Goal: Information Seeking & Learning: Compare options

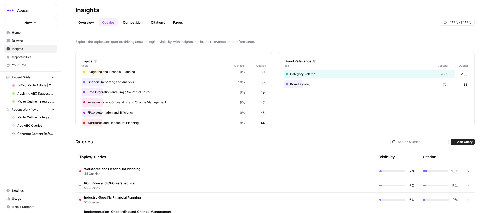
scroll to position [44, 0]
click at [140, 195] on span "Industry-Specific Financial Planning" at bounding box center [112, 197] width 57 height 5
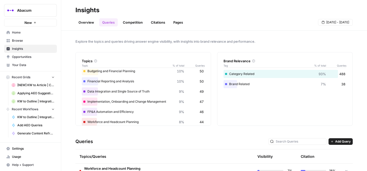
scroll to position [0, 0]
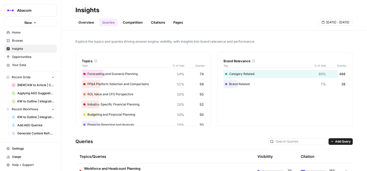
click at [92, 84] on div "FP&A Platform Selection and Comparisons 11% 59" at bounding box center [143, 84] width 123 height 8
click at [85, 84] on div at bounding box center [84, 84] width 2 height 2
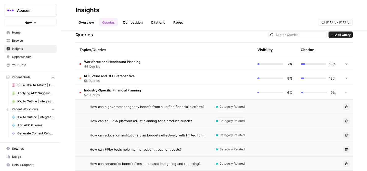
scroll to position [101, 0]
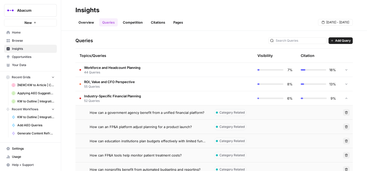
click at [92, 97] on span "Industry-Specific Financial Planning" at bounding box center [112, 96] width 57 height 5
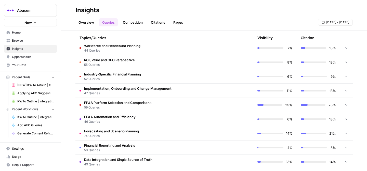
scroll to position [123, 0]
click at [109, 106] on span "59 Queries" at bounding box center [117, 107] width 67 height 5
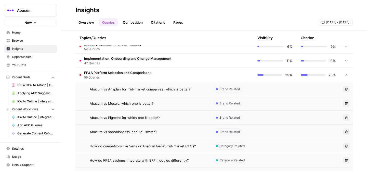
scroll to position [154, 0]
click at [133, 90] on span "Abacum vs Anaplan for mid-market companies, which is better?" at bounding box center [140, 88] width 101 height 5
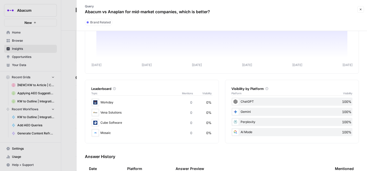
scroll to position [31, 0]
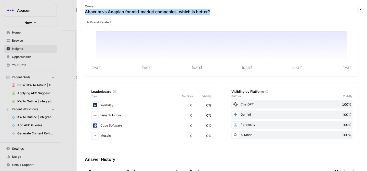
drag, startPoint x: 86, startPoint y: 11, endPoint x: 214, endPoint y: 10, distance: 127.9
click at [214, 10] on div "Query Abacum vs Anaplan for mid-market companies, which is better?" at bounding box center [147, 9] width 135 height 15
copy p "Abacum vs Anaplan for mid-market companies, which is better?"
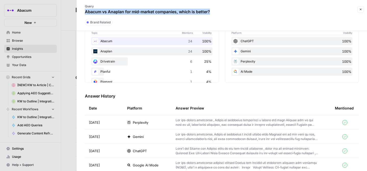
scroll to position [90, 0]
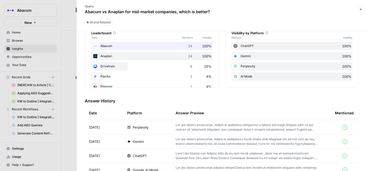
click at [187, 45] on div "Abacum 24 100%" at bounding box center [151, 46] width 121 height 8
click at [106, 46] on div "Abacum 24 100%" at bounding box center [151, 46] width 121 height 8
click at [248, 47] on div "ChatGPT 100%" at bounding box center [291, 46] width 121 height 8
click at [209, 129] on p at bounding box center [247, 127] width 143 height 9
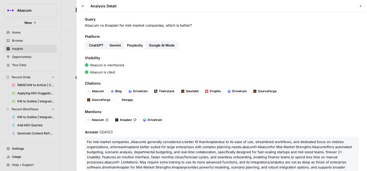
scroll to position [3, 0]
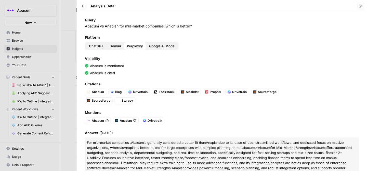
click at [97, 46] on span "ChatGPT" at bounding box center [96, 46] width 15 height 5
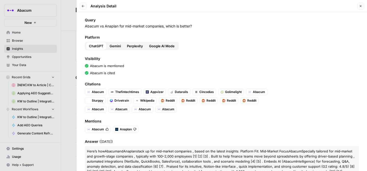
click at [112, 46] on span "Gemini" at bounding box center [115, 46] width 11 height 5
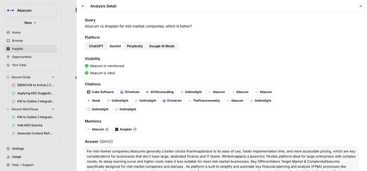
click at [137, 46] on span "Perplexity" at bounding box center [135, 46] width 16 height 5
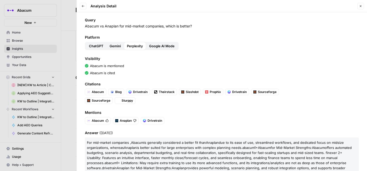
click at [160, 45] on span "Google AI Mode" at bounding box center [161, 46] width 25 height 5
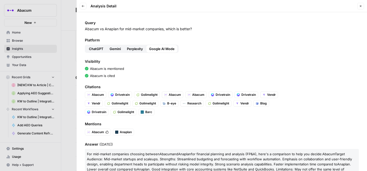
click at [84, 5] on icon "button" at bounding box center [83, 6] width 3 height 3
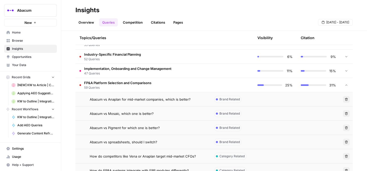
scroll to position [147, 0]
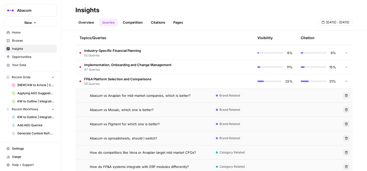
click at [135, 108] on span "Abacum vs Mosaic, which one is better?" at bounding box center [122, 110] width 64 height 5
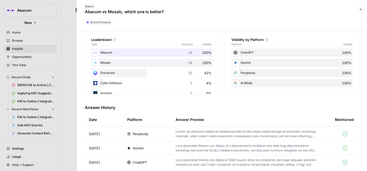
scroll to position [89, 0]
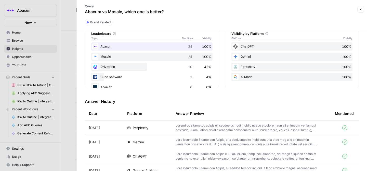
click at [171, 130] on td "Perplexity" at bounding box center [147, 128] width 48 height 14
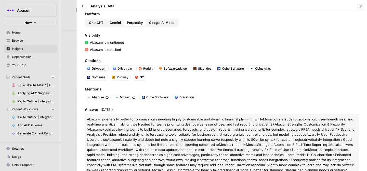
click at [95, 23] on span "ChatGPT" at bounding box center [96, 22] width 15 height 5
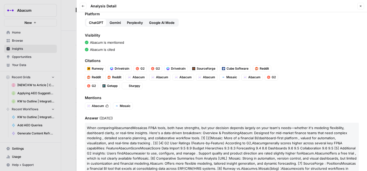
click at [112, 24] on span "Gemini" at bounding box center [115, 22] width 11 height 5
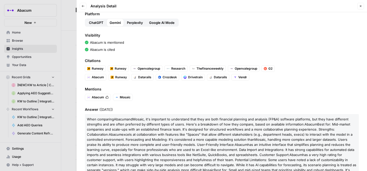
click at [133, 22] on span "Perplexity" at bounding box center [135, 22] width 16 height 5
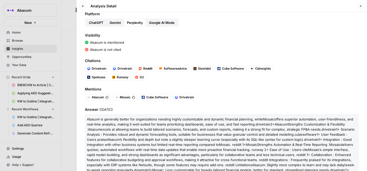
click at [159, 22] on span "Google AI Mode" at bounding box center [161, 22] width 25 height 5
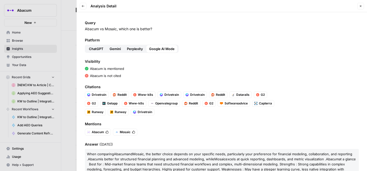
drag, startPoint x: 154, startPoint y: 30, endPoint x: 85, endPoint y: 29, distance: 69.8
click at [85, 29] on p "Abacum vs Mosaic, which one is better?" at bounding box center [222, 28] width 274 height 5
copy p "Abacum vs Mosaic, which one is better?"
click at [137, 48] on span "Perplexity" at bounding box center [135, 48] width 16 height 5
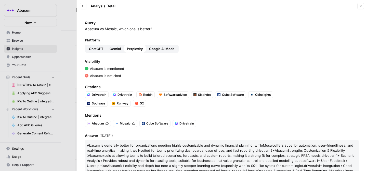
click at [110, 50] on span "Gemini" at bounding box center [115, 48] width 11 height 5
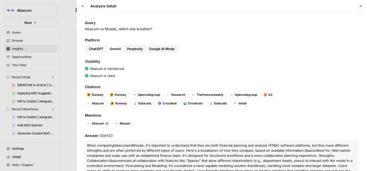
click at [96, 51] on span "ChatGPT" at bounding box center [96, 48] width 15 height 5
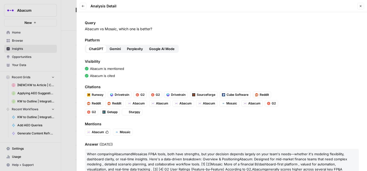
click at [160, 50] on span "Google AI Mode" at bounding box center [161, 48] width 25 height 5
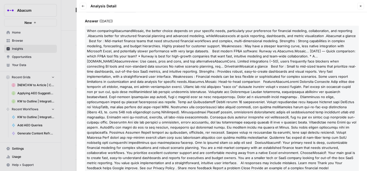
scroll to position [134, 0]
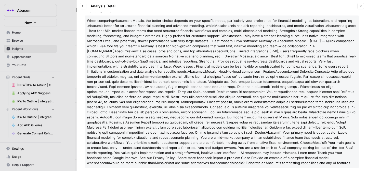
drag, startPoint x: 87, startPoint y: 20, endPoint x: 345, endPoint y: 167, distance: 297.1
click at [345, 167] on div "Query Abacum vs Mosaic, which one is better? Platform ChatGPT Gemini Perplexity…" at bounding box center [222, 91] width 290 height 159
copy p "Lore ipsumdolo Sitame con Adipis , eli seddoe tempor incidid ut labo etdolore m…"
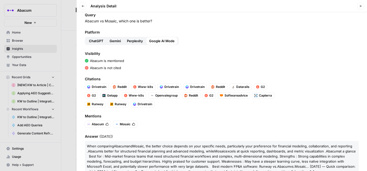
scroll to position [0, 0]
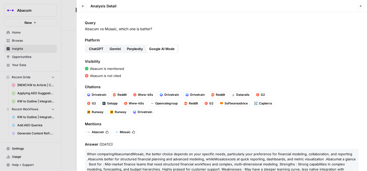
drag, startPoint x: 153, startPoint y: 30, endPoint x: 86, endPoint y: 28, distance: 67.5
click at [86, 28] on p "Abacum vs Mosaic, which one is better?" at bounding box center [222, 28] width 274 height 5
copy p "Abacum vs Mosaic, which one is better?"
click at [84, 8] on button "Back" at bounding box center [83, 6] width 7 height 7
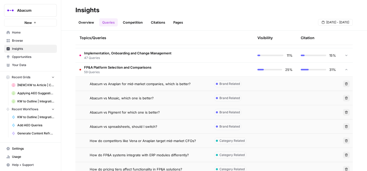
scroll to position [159, 0]
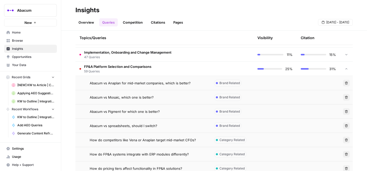
click at [134, 111] on span "Abacum vs Pigment for which one is better?" at bounding box center [125, 111] width 70 height 5
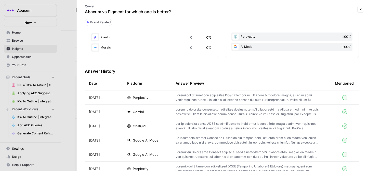
scroll to position [119, 0]
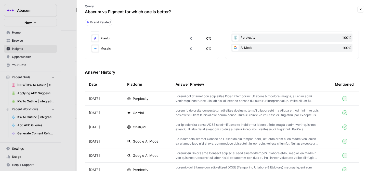
click at [213, 102] on p at bounding box center [247, 98] width 143 height 9
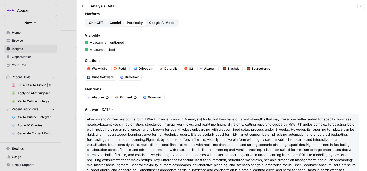
click at [163, 24] on span "Google AI Mode" at bounding box center [161, 22] width 25 height 5
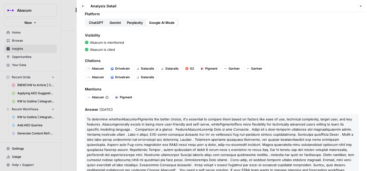
click at [117, 23] on span "Gemini" at bounding box center [115, 22] width 11 height 5
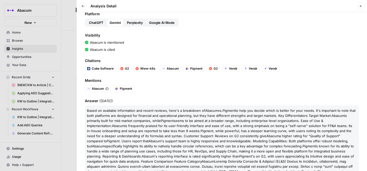
click at [92, 23] on span "ChatGPT" at bounding box center [96, 22] width 15 height 5
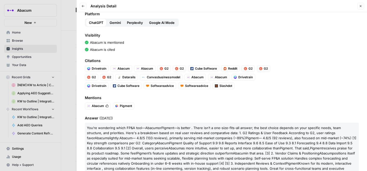
click at [84, 6] on icon "button" at bounding box center [83, 6] width 3 height 3
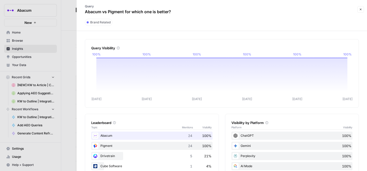
click at [91, 10] on p "Abacum vs Pigment for which one is better?" at bounding box center [128, 12] width 86 height 6
click at [89, 4] on p "Query" at bounding box center [128, 6] width 86 height 5
click at [75, 9] on div at bounding box center [183, 85] width 367 height 171
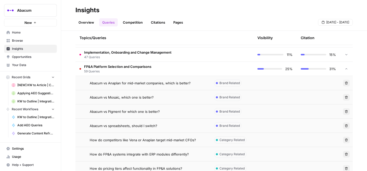
click at [121, 127] on span "Abacum vs spreadsheets, should I switch?" at bounding box center [124, 126] width 68 height 5
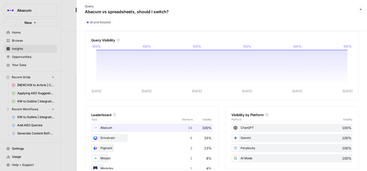
scroll to position [13, 0]
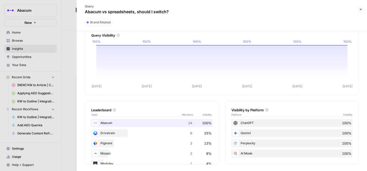
click at [263, 123] on div "ChatGPT 100%" at bounding box center [291, 123] width 121 height 8
click at [248, 123] on div "ChatGPT 100%" at bounding box center [291, 123] width 121 height 8
click at [234, 129] on div "ChatGPT 100% Gemini 100% Perplexity 100% AI Mode 100%" at bounding box center [291, 138] width 121 height 39
click at [238, 134] on div "Gemini 100%" at bounding box center [291, 133] width 121 height 8
click at [150, 130] on div "Drivetrain 6 25%" at bounding box center [151, 133] width 121 height 8
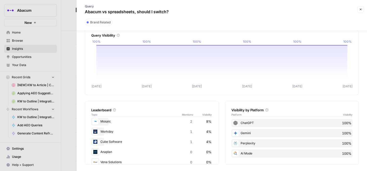
scroll to position [50, 0]
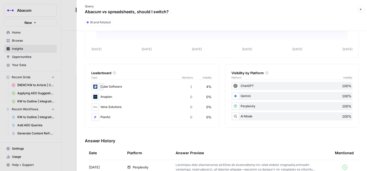
click at [162, 167] on div "Perplexity" at bounding box center [147, 167] width 40 height 5
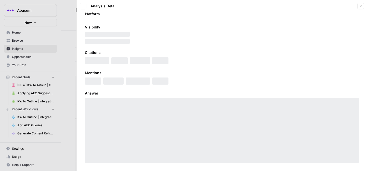
scroll to position [26, 0]
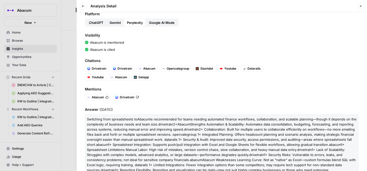
click at [115, 22] on span "Gemini" at bounding box center [115, 22] width 11 height 5
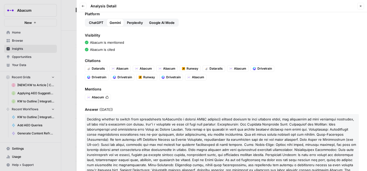
click at [92, 23] on span "ChatGPT" at bounding box center [96, 22] width 15 height 5
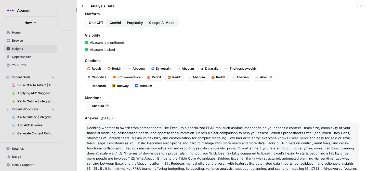
click at [161, 24] on span "Google AI Mode" at bounding box center [161, 22] width 25 height 5
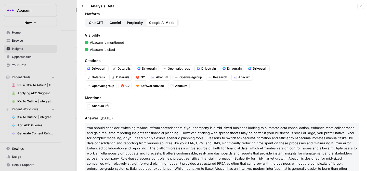
click at [86, 6] on button "Back" at bounding box center [83, 6] width 7 height 7
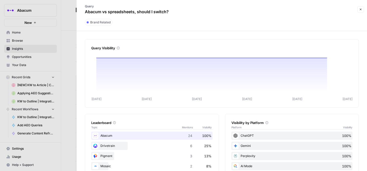
click at [42, 49] on div at bounding box center [183, 85] width 367 height 171
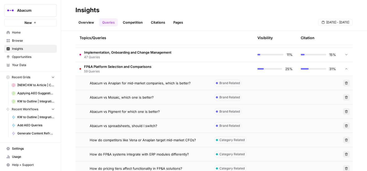
click at [127, 140] on span "How do competitors like Vena or Anaplan target mid-market CFOs?" at bounding box center [143, 140] width 106 height 5
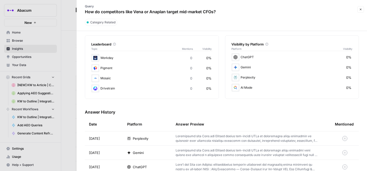
scroll to position [77, 0]
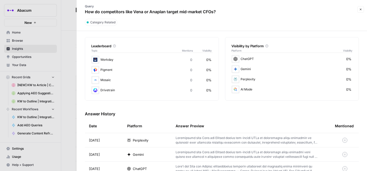
drag, startPoint x: 85, startPoint y: 11, endPoint x: 226, endPoint y: 13, distance: 141.4
click at [226, 13] on div "Query How do competitors like Vena or Anaplan target mid-market CFOs?" at bounding box center [218, 9] width 276 height 15
copy p "How do competitors like Vena or Anaplan target mid-market CFOs?"
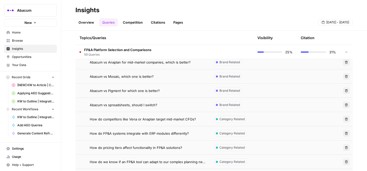
scroll to position [183, 0]
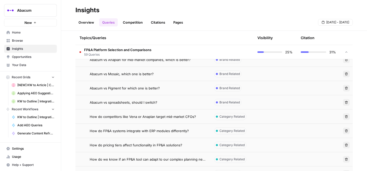
click at [139, 130] on span "How do FP&A systems integrate with ERP modules differently?" at bounding box center [139, 131] width 99 height 5
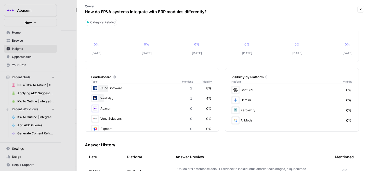
scroll to position [47, 0]
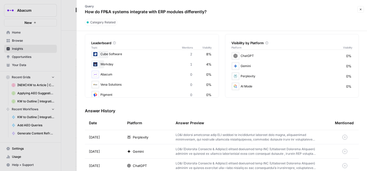
click at [231, 139] on p at bounding box center [247, 137] width 143 height 9
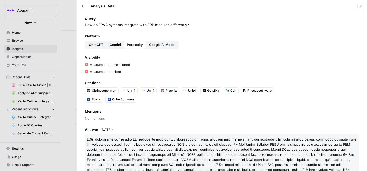
scroll to position [4, 0]
drag, startPoint x: 192, startPoint y: 24, endPoint x: 81, endPoint y: 22, distance: 110.6
click at [81, 22] on div "Query How do FP&A systems integrate with ERP modules differently? Platform Chat…" at bounding box center [222, 91] width 290 height 159
copy p "How do FP&A systems integrate with ERP modules differently?"
drag, startPoint x: 125, startPoint y: 72, endPoint x: 88, endPoint y: 66, distance: 37.5
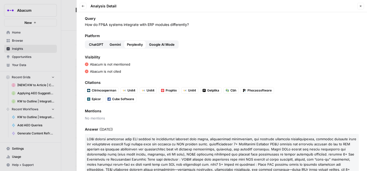
click at [88, 66] on div "Visibility Abacum is not mentioned Abacum is not cited" at bounding box center [222, 64] width 274 height 19
copy div "Abacum is not mentioned Abacum is not cited"
click at [129, 73] on div "Abacum is not cited" at bounding box center [222, 71] width 274 height 5
drag, startPoint x: 129, startPoint y: 73, endPoint x: 84, endPoint y: 25, distance: 65.8
click at [84, 25] on div "Query How do FP&A systems integrate with ERP modules differently? Platform Chat…" at bounding box center [222, 91] width 290 height 159
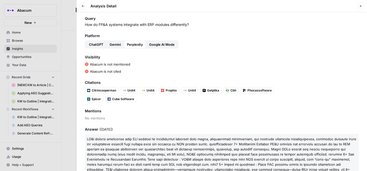
copy div "How do FP&A systems integrate with ERP modules differently? Platform ChatGPT Ge…"
click at [84, 4] on button "Back" at bounding box center [83, 6] width 7 height 7
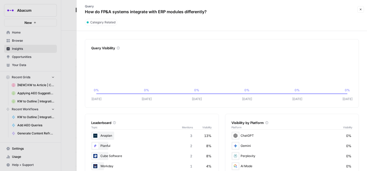
click at [68, 18] on div at bounding box center [183, 85] width 367 height 171
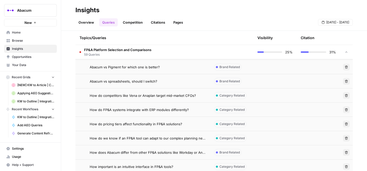
scroll to position [211, 0]
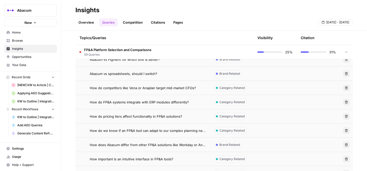
click at [136, 117] on span "How do pricing tiers affect functionality in FP&A solutions?" at bounding box center [136, 116] width 92 height 5
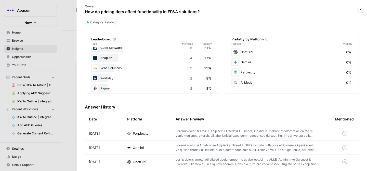
scroll to position [9, 0]
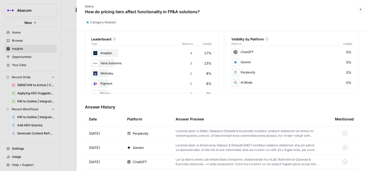
click at [202, 133] on p at bounding box center [247, 133] width 143 height 9
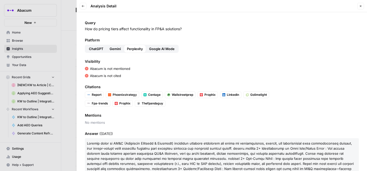
drag, startPoint x: 185, startPoint y: 28, endPoint x: 82, endPoint y: 29, distance: 103.2
click at [82, 29] on div "Query How do pricing tiers affect functionality in FP&A solutions? Platform Cha…" at bounding box center [222, 91] width 290 height 159
copy p "How do pricing tiers affect functionality in FP&A solutions?"
drag, startPoint x: 124, startPoint y: 76, endPoint x: 90, endPoint y: 69, distance: 34.5
click at [90, 69] on div "Visibility Abacum is not mentioned Abacum is not cited" at bounding box center [222, 68] width 274 height 19
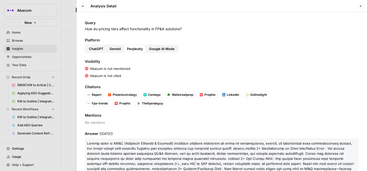
copy div "Abacum is not mentioned Abacum is not cited"
click at [84, 5] on icon "button" at bounding box center [83, 6] width 3 height 3
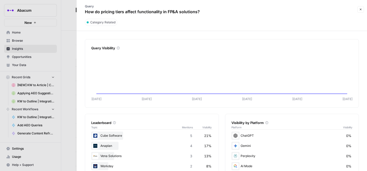
click at [55, 62] on div at bounding box center [183, 85] width 367 height 171
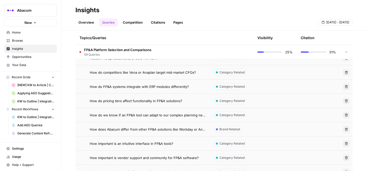
scroll to position [239, 0]
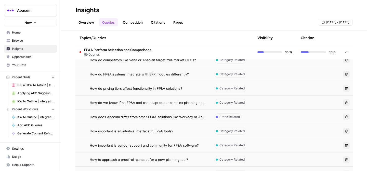
click at [137, 104] on span "How do we know if an FP&A tool can adapt to our complex planning needs?" at bounding box center [148, 102] width 116 height 5
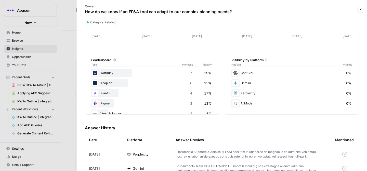
click at [199, 153] on p at bounding box center [247, 154] width 143 height 9
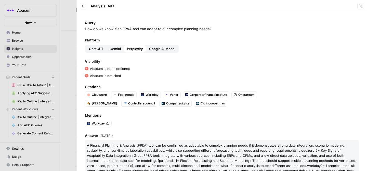
drag, startPoint x: 85, startPoint y: 29, endPoint x: 221, endPoint y: 31, distance: 135.6
click at [221, 31] on p "How do we know if an FP&A tool can adapt to our complex planning needs?" at bounding box center [222, 28] width 274 height 5
drag, startPoint x: 124, startPoint y: 77, endPoint x: 90, endPoint y: 68, distance: 34.6
click at [90, 68] on div "Visibility Abacum is not mentioned Abacum is not cited" at bounding box center [222, 68] width 274 height 19
click at [83, 6] on icon "button" at bounding box center [83, 6] width 3 height 3
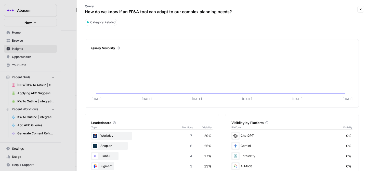
click at [53, 25] on div at bounding box center [183, 85] width 367 height 171
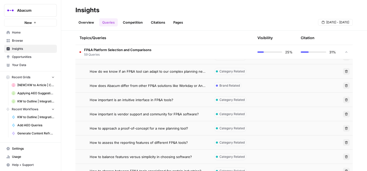
scroll to position [271, 0]
click at [137, 142] on span "How to assess the reporting features of different FP&A tools?" at bounding box center [139, 142] width 98 height 5
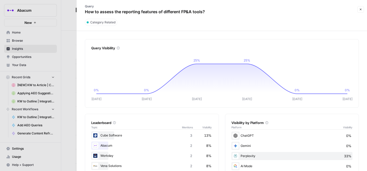
scroll to position [18, 0]
click at [272, 134] on div "ChatGPT 0%" at bounding box center [291, 136] width 121 height 8
click at [245, 137] on div "ChatGPT 0%" at bounding box center [291, 136] width 121 height 8
click at [245, 147] on div "Gemini 0%" at bounding box center [291, 146] width 121 height 8
click at [245, 157] on div "Perplexity 33%" at bounding box center [291, 156] width 121 height 8
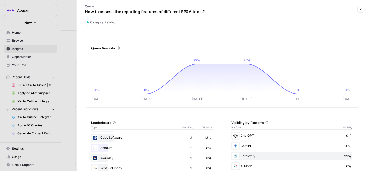
click at [245, 146] on div "Gemini 0%" at bounding box center [291, 146] width 121 height 8
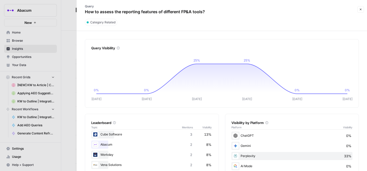
scroll to position [50, 0]
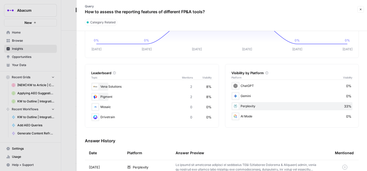
click at [196, 166] on p at bounding box center [247, 167] width 143 height 9
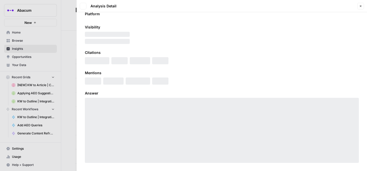
scroll to position [26, 0]
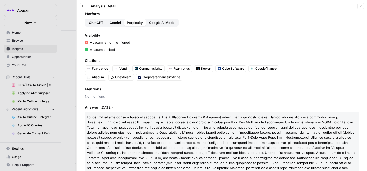
click at [159, 23] on span "Google AI Mode" at bounding box center [161, 22] width 25 height 5
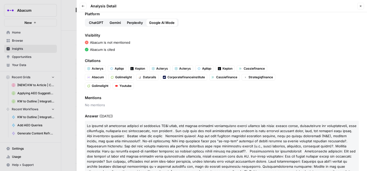
click at [116, 24] on span "Gemini" at bounding box center [115, 22] width 11 height 5
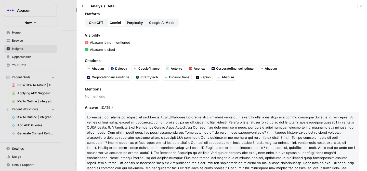
click at [96, 24] on span "ChatGPT" at bounding box center [96, 22] width 15 height 5
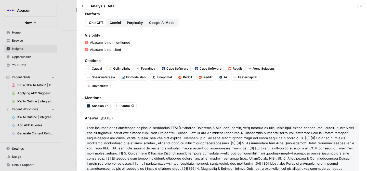
drag, startPoint x: 125, startPoint y: 49, endPoint x: 86, endPoint y: 42, distance: 39.5
click at [86, 42] on div "Visibility Abacum is not mentioned Abacum is not cited" at bounding box center [222, 42] width 274 height 19
click at [117, 23] on span "Gemini" at bounding box center [115, 22] width 11 height 5
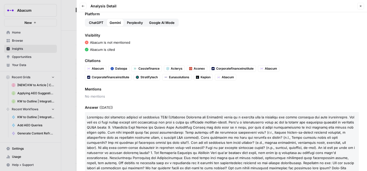
click at [132, 23] on span "Perplexity" at bounding box center [135, 22] width 16 height 5
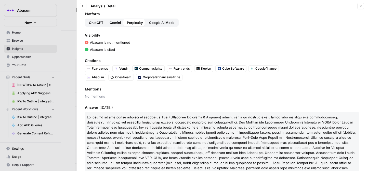
click at [155, 23] on span "Google AI Mode" at bounding box center [161, 22] width 25 height 5
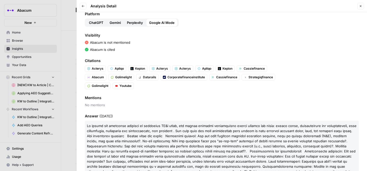
click at [95, 23] on span "ChatGPT" at bounding box center [96, 22] width 15 height 5
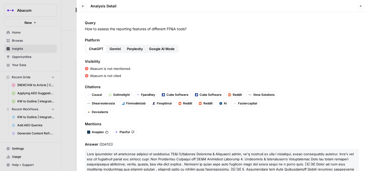
drag, startPoint x: 128, startPoint y: 74, endPoint x: 84, endPoint y: 29, distance: 63.6
click at [84, 29] on div "Query How to assess the reporting features of different FP&A tools? Platform Ch…" at bounding box center [222, 91] width 290 height 159
click at [183, 36] on div "Query How to assess the reporting features of different FP&A tools? Platform Ch…" at bounding box center [222, 91] width 290 height 159
drag, startPoint x: 188, startPoint y: 28, endPoint x: 83, endPoint y: 28, distance: 105.2
click at [83, 28] on div "Query How to assess the reporting features of different FP&A tools? Platform Ch…" at bounding box center [222, 91] width 290 height 159
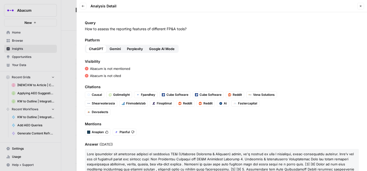
drag, startPoint x: 122, startPoint y: 76, endPoint x: 87, endPoint y: 71, distance: 35.5
click at [87, 71] on div "Visibility Abacum is not mentioned Abacum is not cited" at bounding box center [222, 68] width 274 height 19
click at [71, 21] on div at bounding box center [183, 85] width 367 height 171
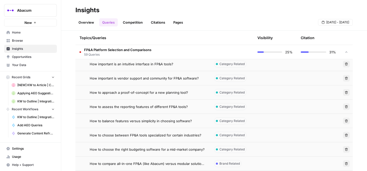
scroll to position [310, 0]
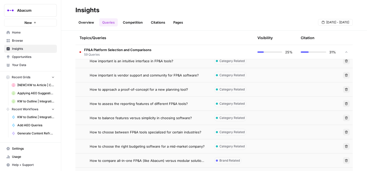
click at [135, 121] on td "How to balance features versus simplicity in choosing software?" at bounding box center [142, 118] width 135 height 14
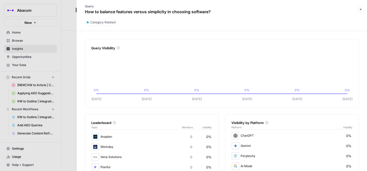
scroll to position [1, 0]
drag, startPoint x: 85, startPoint y: 12, endPoint x: 217, endPoint y: 11, distance: 131.5
click at [217, 11] on div "Query How to balance features versus simplicity in choosing software?" at bounding box center [218, 9] width 276 height 15
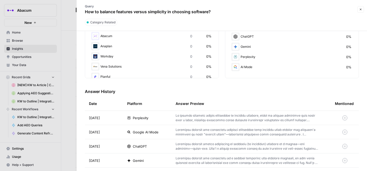
scroll to position [101, 0]
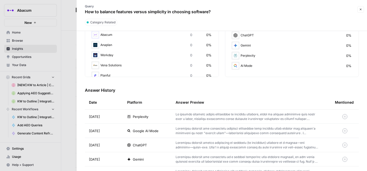
click at [169, 117] on td "Perplexity" at bounding box center [147, 117] width 48 height 14
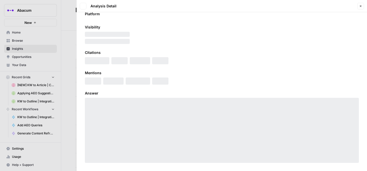
scroll to position [26, 0]
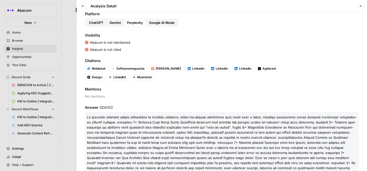
click at [160, 25] on span "Google AI Mode" at bounding box center [161, 22] width 25 height 5
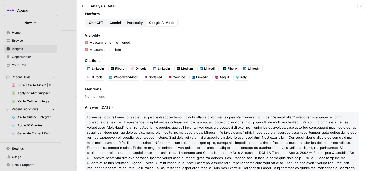
click at [116, 24] on span "Gemini" at bounding box center [115, 22] width 11 height 5
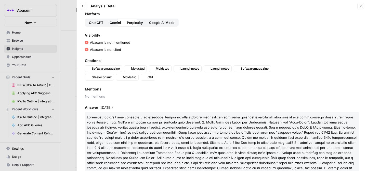
click at [97, 22] on span "ChatGPT" at bounding box center [96, 22] width 15 height 5
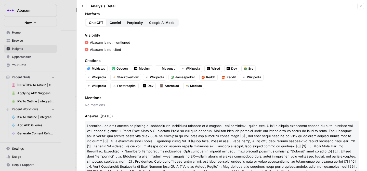
drag, startPoint x: 125, startPoint y: 49, endPoint x: 91, endPoint y: 44, distance: 34.3
click at [91, 44] on div "Visibility Abacum is not mentioned Abacum is not cited" at bounding box center [222, 42] width 274 height 19
click at [83, 5] on icon "button" at bounding box center [83, 6] width 3 height 3
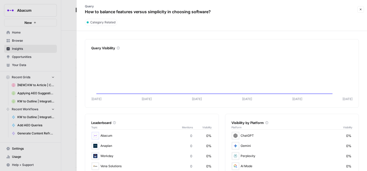
click at [63, 75] on div at bounding box center [183, 85] width 367 height 171
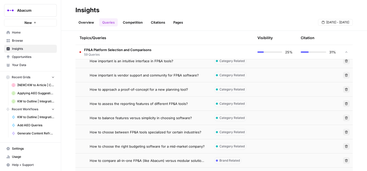
click at [123, 133] on span "How to choose between FP&A tools specialized for certain industries?" at bounding box center [146, 132] width 112 height 5
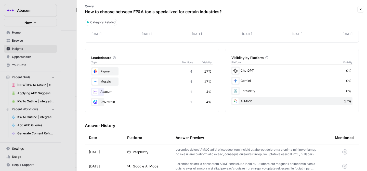
scroll to position [70, 0]
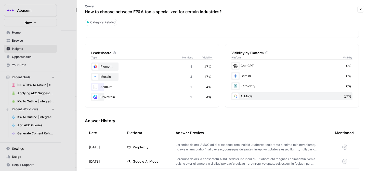
click at [250, 67] on div "ChatGPT 0%" at bounding box center [291, 66] width 121 height 8
click at [247, 86] on div "Perplexity 0%" at bounding box center [291, 86] width 121 height 8
click at [228, 145] on p at bounding box center [247, 147] width 143 height 9
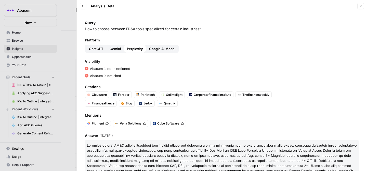
drag, startPoint x: 85, startPoint y: 29, endPoint x: 210, endPoint y: 31, distance: 124.9
click at [210, 31] on p "How to choose between FP&A tools specialized for certain industries?" at bounding box center [222, 28] width 274 height 5
click at [161, 47] on span "Google AI Mode" at bounding box center [161, 48] width 25 height 5
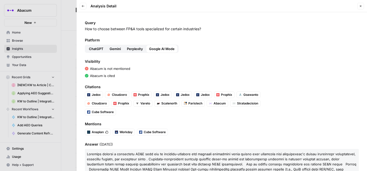
click at [113, 50] on span "Gemini" at bounding box center [115, 48] width 11 height 5
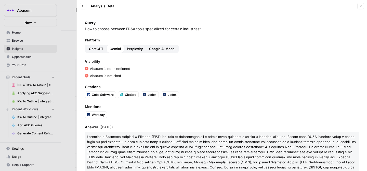
click at [93, 51] on span "ChatGPT" at bounding box center [96, 48] width 15 height 5
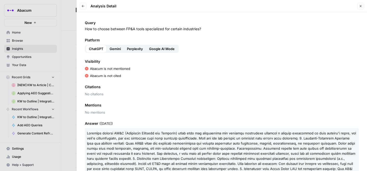
drag, startPoint x: 124, startPoint y: 76, endPoint x: 90, endPoint y: 68, distance: 35.2
click at [90, 68] on div "Visibility Abacum is not mentioned Abacum is not cited" at bounding box center [222, 68] width 274 height 19
click at [156, 48] on span "Google AI Mode" at bounding box center [161, 48] width 25 height 5
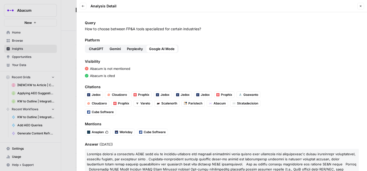
click at [82, 6] on icon "button" at bounding box center [83, 6] width 3 height 3
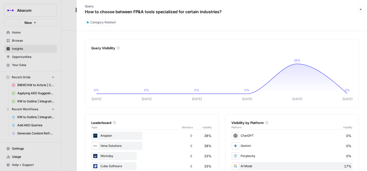
click at [61, 79] on div at bounding box center [183, 85] width 367 height 171
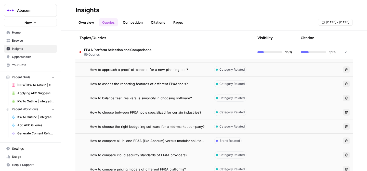
scroll to position [337, 0]
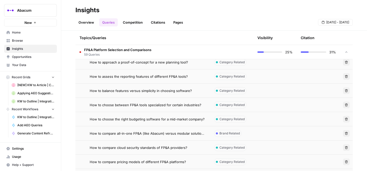
click at [109, 119] on span "How to choose the right budgeting software for a mid-market company?" at bounding box center [147, 119] width 115 height 5
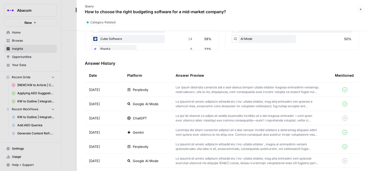
click at [185, 92] on p at bounding box center [247, 89] width 143 height 9
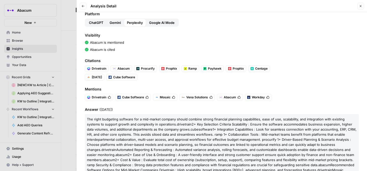
click at [114, 23] on span "Gemini" at bounding box center [115, 22] width 11 height 5
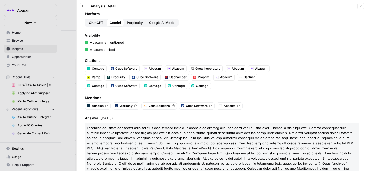
click at [95, 23] on span "ChatGPT" at bounding box center [96, 22] width 15 height 5
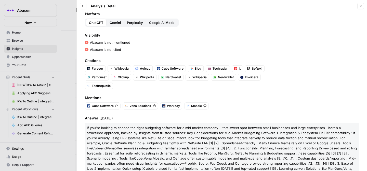
click at [162, 25] on button "Google AI Mode" at bounding box center [162, 23] width 32 height 8
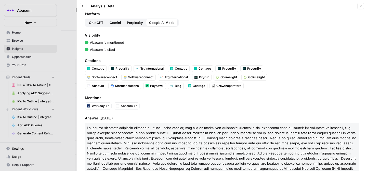
click at [96, 24] on span "ChatGPT" at bounding box center [96, 22] width 15 height 5
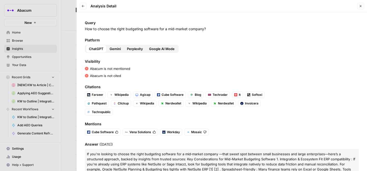
drag, startPoint x: 85, startPoint y: 28, endPoint x: 218, endPoint y: 30, distance: 133.3
click at [218, 30] on p "How to choose the right budgeting software for a mid-market company?" at bounding box center [222, 28] width 274 height 5
drag, startPoint x: 126, startPoint y: 76, endPoint x: 90, endPoint y: 69, distance: 37.2
click at [90, 69] on div "Visibility Abacum is not mentioned Abacum is not cited" at bounding box center [222, 68] width 274 height 19
click at [84, 4] on button "Back" at bounding box center [83, 6] width 7 height 7
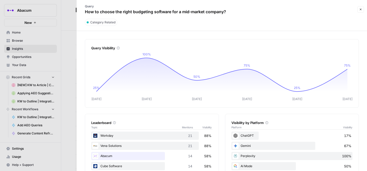
click at [61, 67] on div at bounding box center [183, 85] width 367 height 171
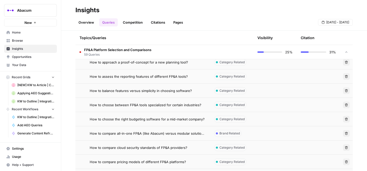
scroll to position [340, 0]
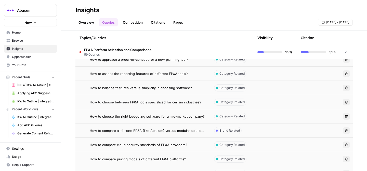
click at [126, 132] on span "How to compare all-in-one FP&A (like Abacum) versus modular solutions?" at bounding box center [148, 130] width 116 height 5
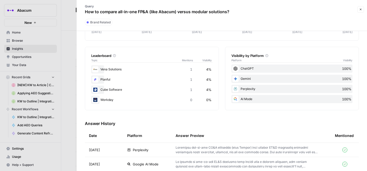
scroll to position [73, 0]
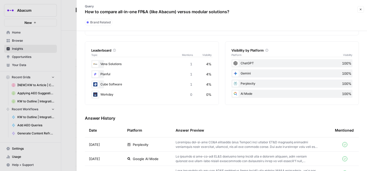
click at [189, 150] on td at bounding box center [250, 145] width 159 height 14
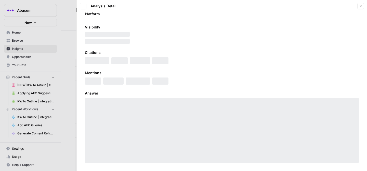
scroll to position [26, 0]
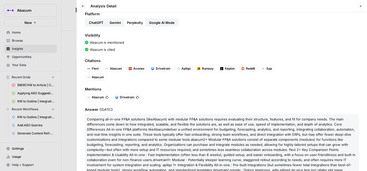
click at [114, 21] on span "Gemini" at bounding box center [115, 22] width 11 height 5
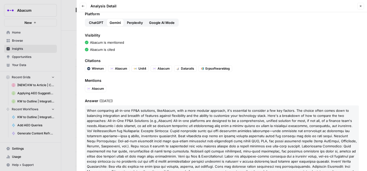
click at [91, 23] on span "ChatGPT" at bounding box center [96, 22] width 15 height 5
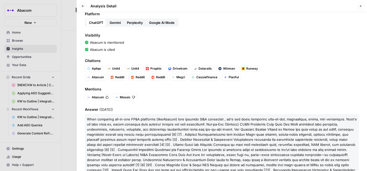
click at [156, 23] on span "Google AI Mode" at bounding box center [161, 22] width 25 height 5
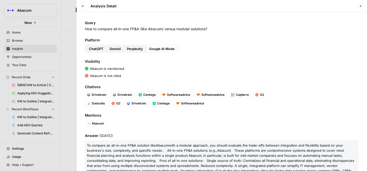
drag, startPoint x: 85, startPoint y: 29, endPoint x: 220, endPoint y: 27, distance: 135.6
click at [220, 27] on p "How to compare all-in-one FP&A (like Abacum) versus modular solutions?" at bounding box center [222, 28] width 274 height 5
drag, startPoint x: 124, startPoint y: 76, endPoint x: 90, endPoint y: 70, distance: 34.2
click at [90, 70] on div "Visibility Abacum is mentioned Abacum is not cited" at bounding box center [222, 68] width 274 height 19
click at [83, 7] on icon "button" at bounding box center [83, 6] width 3 height 3
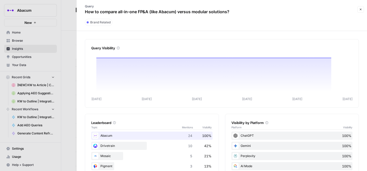
click at [56, 85] on div at bounding box center [183, 85] width 367 height 171
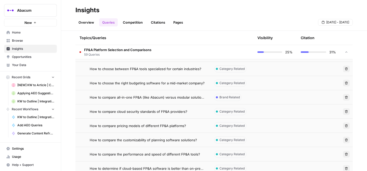
scroll to position [383, 0]
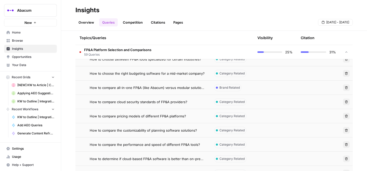
click at [141, 101] on span "How to compare cloud security standards of FP&A providers?" at bounding box center [139, 102] width 98 height 5
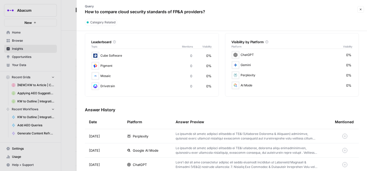
scroll to position [82, 0]
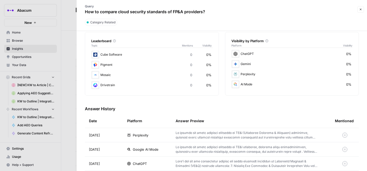
click at [190, 136] on p at bounding box center [247, 135] width 143 height 9
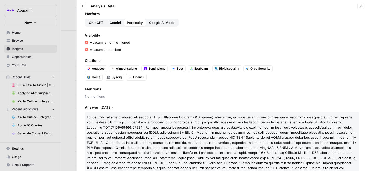
click at [98, 25] on span "ChatGPT" at bounding box center [96, 22] width 15 height 5
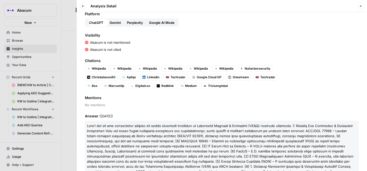
click at [113, 25] on span "Gemini" at bounding box center [115, 22] width 11 height 5
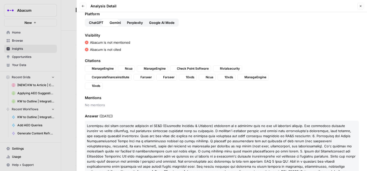
click at [157, 25] on span "Google AI Mode" at bounding box center [161, 22] width 25 height 5
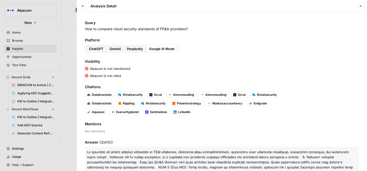
drag, startPoint x: 85, startPoint y: 29, endPoint x: 191, endPoint y: 28, distance: 106.5
click at [191, 28] on p "How to compare cloud security standards of FP&A providers?" at bounding box center [222, 28] width 274 height 5
click at [69, 13] on div at bounding box center [183, 85] width 367 height 171
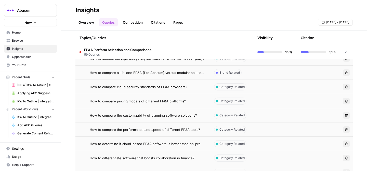
scroll to position [403, 0]
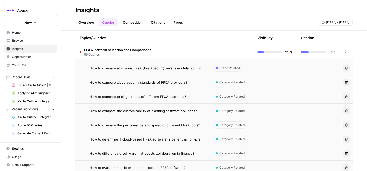
click at [132, 99] on span "How to compare pricing models of different FP&A platforms?" at bounding box center [138, 96] width 96 height 5
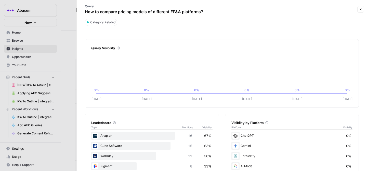
drag, startPoint x: 85, startPoint y: 11, endPoint x: 208, endPoint y: 15, distance: 122.9
click at [208, 15] on div "Query How to compare pricing models of different FP&A platforms?" at bounding box center [144, 9] width 128 height 15
click at [56, 77] on div at bounding box center [183, 85] width 367 height 171
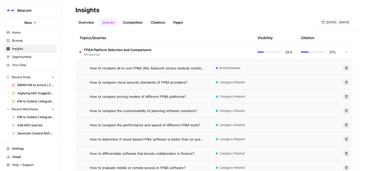
click at [121, 112] on span "How to compare the customizability of planning software solutions?" at bounding box center [143, 111] width 107 height 5
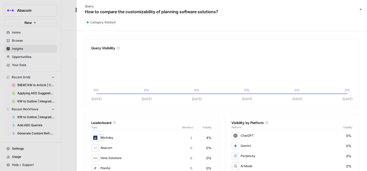
scroll to position [6, 0]
drag, startPoint x: 85, startPoint y: 12, endPoint x: 225, endPoint y: 11, distance: 140.1
click at [225, 11] on div "Query How to compare the customizability of planning software solutions?" at bounding box center [218, 9] width 276 height 15
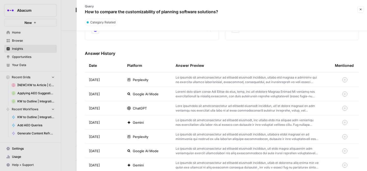
click at [198, 81] on p at bounding box center [247, 79] width 143 height 9
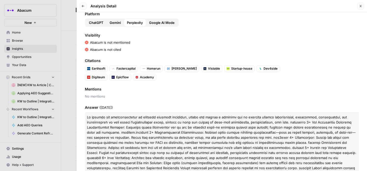
click at [113, 22] on span "Gemini" at bounding box center [115, 22] width 11 height 5
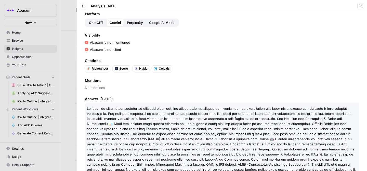
click at [92, 23] on span "ChatGPT" at bounding box center [96, 22] width 15 height 5
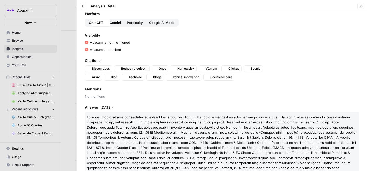
click at [169, 22] on span "Google AI Mode" at bounding box center [161, 22] width 25 height 5
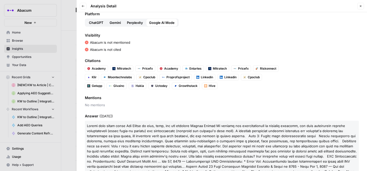
drag, startPoint x: 126, startPoint y: 49, endPoint x: 91, endPoint y: 43, distance: 35.7
click at [90, 43] on div "Visibility Abacum is not mentioned Abacum is not cited" at bounding box center [222, 42] width 274 height 19
click at [63, 44] on div at bounding box center [183, 85] width 367 height 171
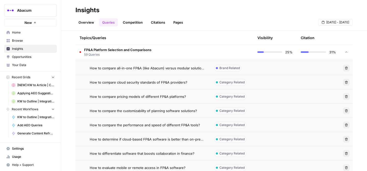
click at [188, 126] on span "How to compare the performance and speed of different FP&A tools?" at bounding box center [145, 125] width 110 height 5
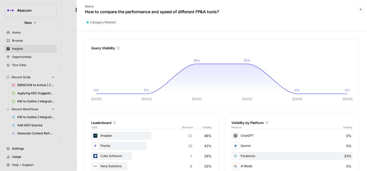
drag, startPoint x: 85, startPoint y: 12, endPoint x: 228, endPoint y: 14, distance: 143.4
click at [228, 14] on div "Query How to compare the performance and speed of different FP&A tools?" at bounding box center [218, 9] width 276 height 15
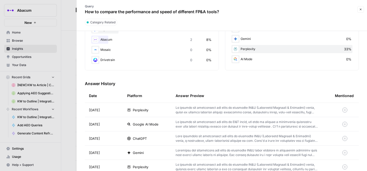
click at [203, 108] on p at bounding box center [247, 110] width 143 height 9
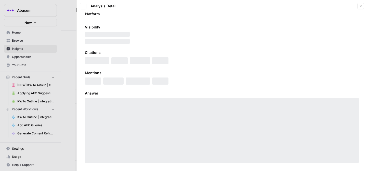
scroll to position [26, 0]
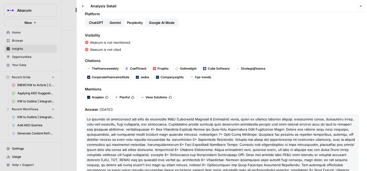
click at [117, 21] on span "Gemini" at bounding box center [115, 22] width 11 height 5
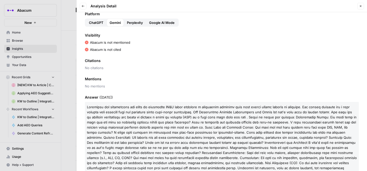
click at [93, 21] on span "ChatGPT" at bounding box center [96, 22] width 15 height 5
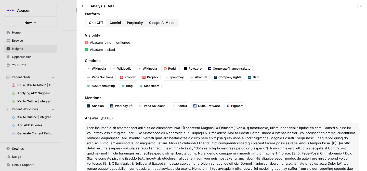
click at [162, 21] on span "Google AI Mode" at bounding box center [161, 22] width 25 height 5
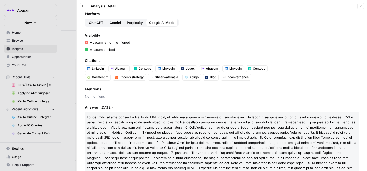
click at [139, 23] on span "Perplexity" at bounding box center [135, 22] width 16 height 5
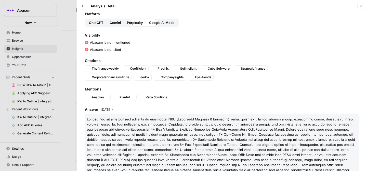
click at [114, 23] on span "Gemini" at bounding box center [115, 22] width 11 height 5
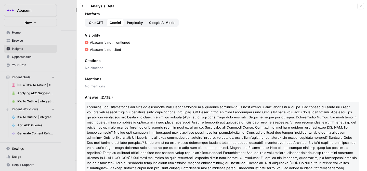
drag, startPoint x: 122, startPoint y: 49, endPoint x: 91, endPoint y: 42, distance: 32.1
click at [90, 42] on div "Visibility Abacum is not mentioned Abacum is not cited" at bounding box center [222, 42] width 274 height 19
click at [118, 45] on div "Visibility Abacum is not mentioned Abacum is not cited" at bounding box center [222, 42] width 274 height 19
drag, startPoint x: 132, startPoint y: 43, endPoint x: 91, endPoint y: 44, distance: 41.8
click at [91, 44] on div "Abacum is not mentioned" at bounding box center [222, 42] width 274 height 5
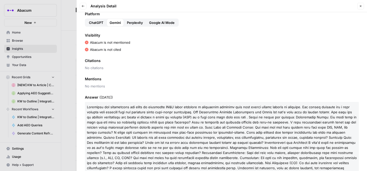
click at [84, 7] on icon "button" at bounding box center [83, 6] width 3 height 3
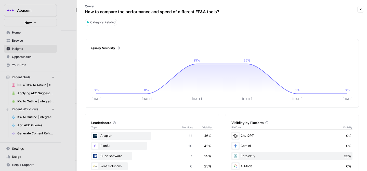
click at [53, 79] on div at bounding box center [183, 85] width 367 height 171
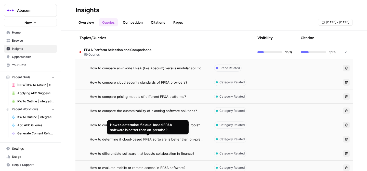
click at [147, 140] on span "How to determine if cloud-based FP&A software is better than on-premise?" at bounding box center [148, 139] width 116 height 5
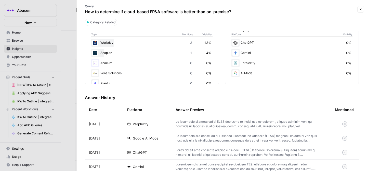
scroll to position [94, 0]
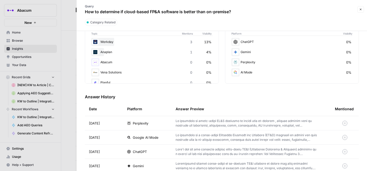
drag, startPoint x: 85, startPoint y: 11, endPoint x: 245, endPoint y: 15, distance: 160.6
click at [245, 15] on div "Query How to determine if cloud-based FP&A software is better than on-premise?" at bounding box center [218, 9] width 276 height 15
click at [187, 126] on p at bounding box center [247, 123] width 143 height 9
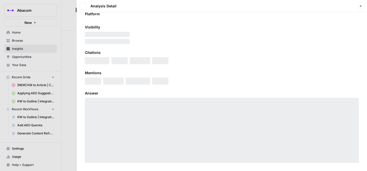
scroll to position [26, 0]
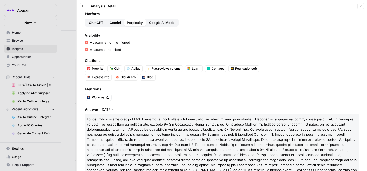
click at [111, 22] on span "Gemini" at bounding box center [115, 22] width 11 height 5
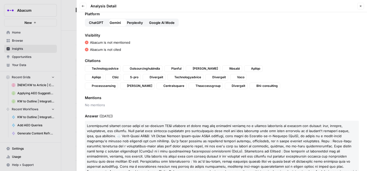
click at [89, 23] on span "ChatGPT" at bounding box center [96, 22] width 15 height 5
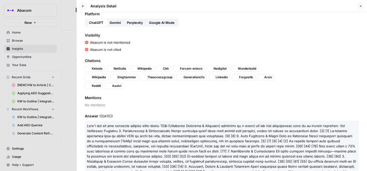
click at [169, 24] on span "Google AI Mode" at bounding box center [161, 22] width 25 height 5
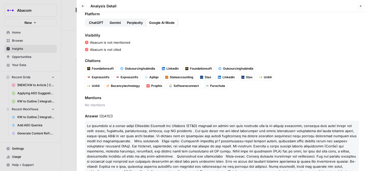
drag, startPoint x: 123, startPoint y: 50, endPoint x: 90, endPoint y: 43, distance: 34.2
click at [90, 43] on div "Visibility Abacum is not mentioned Abacum is not cited" at bounding box center [222, 42] width 274 height 19
click at [65, 41] on div at bounding box center [183, 85] width 367 height 171
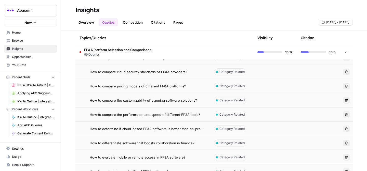
scroll to position [416, 0]
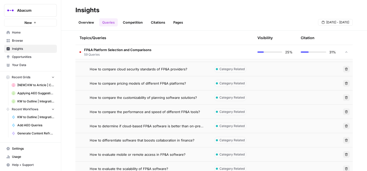
click at [114, 140] on span "How to differentiate software that boosts collaboration in finance?" at bounding box center [142, 140] width 105 height 5
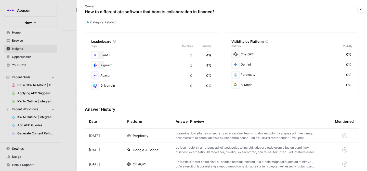
scroll to position [82, 0]
click at [192, 132] on p at bounding box center [247, 135] width 143 height 9
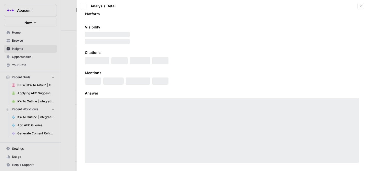
scroll to position [26, 0]
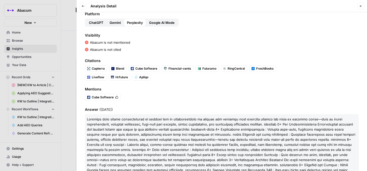
click at [115, 24] on span "Gemini" at bounding box center [115, 22] width 11 height 5
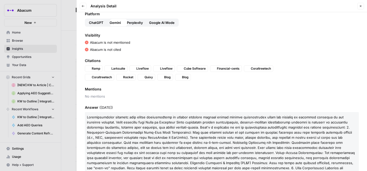
click at [161, 24] on span "Google AI Mode" at bounding box center [161, 22] width 25 height 5
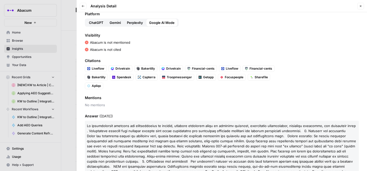
click at [91, 23] on span "ChatGPT" at bounding box center [96, 22] width 15 height 5
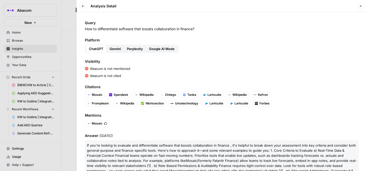
drag, startPoint x: 198, startPoint y: 29, endPoint x: 85, endPoint y: 30, distance: 112.6
click at [85, 30] on p "How to differentiate software that boosts collaboration in finance?" at bounding box center [222, 28] width 274 height 5
drag, startPoint x: 127, startPoint y: 76, endPoint x: 90, endPoint y: 70, distance: 37.3
click at [90, 70] on div "Visibility Abacum is not mentioned Abacum is not cited" at bounding box center [222, 68] width 274 height 19
click at [84, 8] on button "Back" at bounding box center [83, 6] width 7 height 7
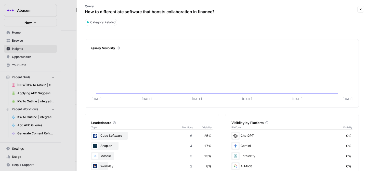
click at [58, 95] on div at bounding box center [183, 85] width 367 height 171
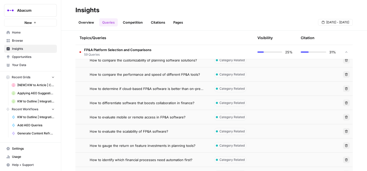
scroll to position [455, 0]
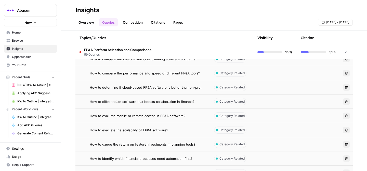
click at [179, 116] on span "How to evaluate mobile or remote access in FP&A software?" at bounding box center [138, 116] width 96 height 5
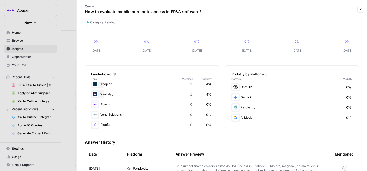
scroll to position [50, 0]
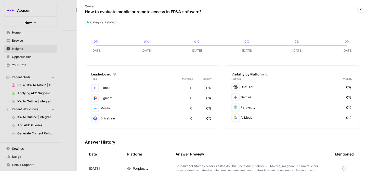
click at [230, 164] on td at bounding box center [250, 169] width 159 height 14
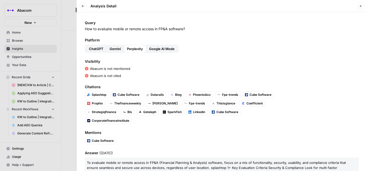
drag, startPoint x: 85, startPoint y: 30, endPoint x: 196, endPoint y: 32, distance: 110.9
click at [196, 32] on div "Query How to evaluate mobile or remote access in FP&A software? Platform ChatGP…" at bounding box center [222, 91] width 290 height 159
click at [83, 7] on icon "button" at bounding box center [83, 6] width 3 height 3
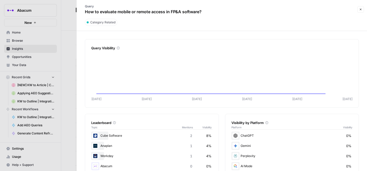
click at [66, 120] on div at bounding box center [183, 85] width 367 height 171
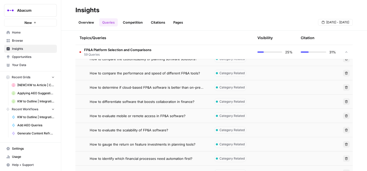
click at [101, 131] on span "How to evaluate the scalability of FP&A software?" at bounding box center [129, 130] width 78 height 5
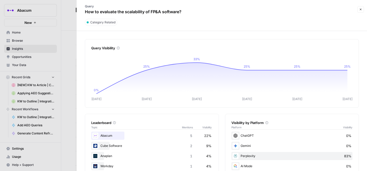
drag, startPoint x: 85, startPoint y: 11, endPoint x: 188, endPoint y: 10, distance: 102.4
click at [188, 10] on div "Query How to evaluate the scalability of FP&A software?" at bounding box center [218, 9] width 276 height 15
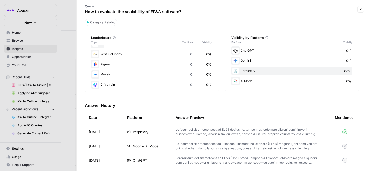
scroll to position [50, 0]
click at [198, 130] on p at bounding box center [247, 132] width 143 height 9
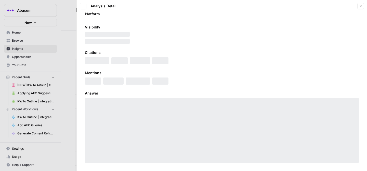
scroll to position [26, 0]
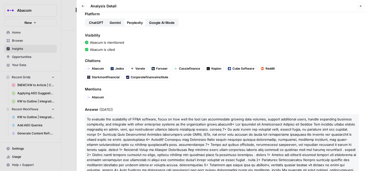
click at [119, 22] on span "Gemini" at bounding box center [115, 22] width 11 height 5
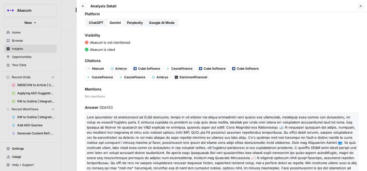
click at [87, 23] on button "ChatGPT" at bounding box center [96, 23] width 21 height 8
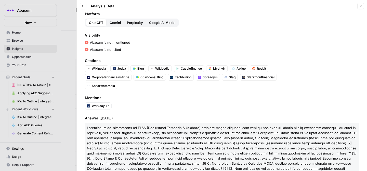
click at [158, 24] on span "Google AI Mode" at bounding box center [161, 22] width 25 height 5
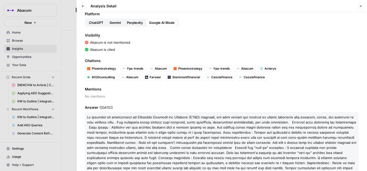
click at [91, 24] on span "ChatGPT" at bounding box center [96, 22] width 15 height 5
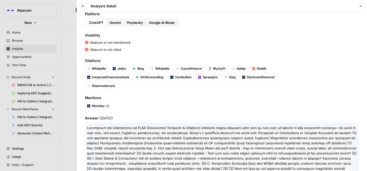
drag, startPoint x: 125, startPoint y: 49, endPoint x: 87, endPoint y: 42, distance: 37.9
click at [87, 42] on div "Visibility Abacum is not mentioned Abacum is not cited" at bounding box center [222, 42] width 274 height 19
click at [83, 6] on icon "button" at bounding box center [83, 6] width 3 height 3
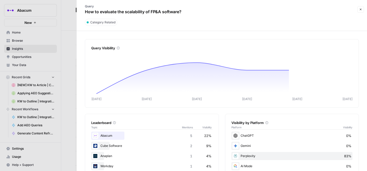
click at [48, 78] on div at bounding box center [183, 85] width 367 height 171
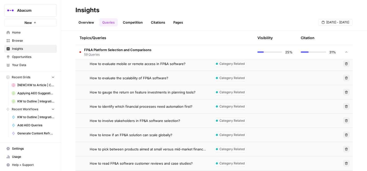
scroll to position [512, 0]
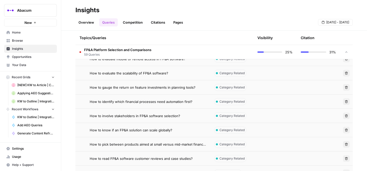
click at [134, 89] on span "How to gauge the return on feature investments in planning tools?" at bounding box center [143, 87] width 106 height 5
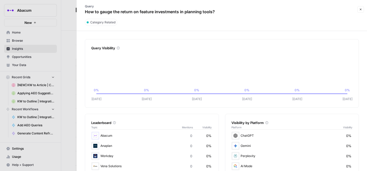
drag, startPoint x: 85, startPoint y: 11, endPoint x: 222, endPoint y: 11, distance: 136.8
click at [222, 11] on div "Query How to gauge the return on feature investments in planning tools?" at bounding box center [218, 9] width 276 height 15
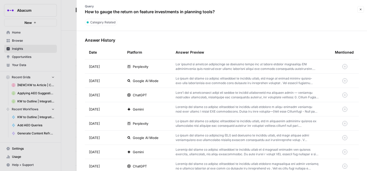
click at [206, 64] on p at bounding box center [247, 66] width 143 height 9
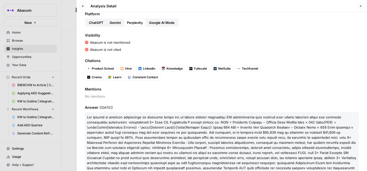
click at [115, 21] on span "Gemini" at bounding box center [115, 22] width 11 height 5
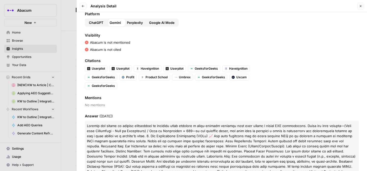
click at [92, 22] on span "ChatGPT" at bounding box center [96, 22] width 15 height 5
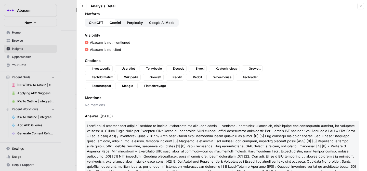
click at [184, 22] on div "Platform ChatGPT Gemini Perplexity Google AI Mode" at bounding box center [222, 18] width 274 height 15
click at [164, 22] on span "Google AI Mode" at bounding box center [161, 22] width 25 height 5
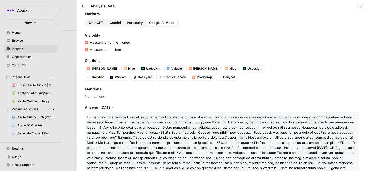
drag, startPoint x: 122, startPoint y: 50, endPoint x: 91, endPoint y: 43, distance: 32.1
click at [90, 43] on div "Visibility Abacum is not mentioned Abacum is not cited" at bounding box center [222, 42] width 274 height 19
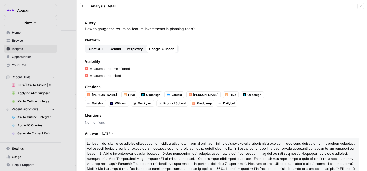
click at [64, 30] on div at bounding box center [183, 85] width 367 height 171
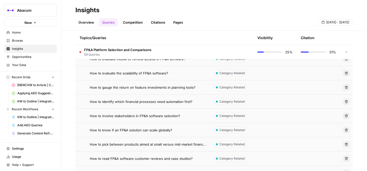
click at [105, 104] on span "How to identify which financial processes need automation first?" at bounding box center [141, 101] width 103 height 5
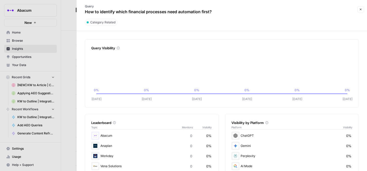
drag, startPoint x: 85, startPoint y: 12, endPoint x: 220, endPoint y: 9, distance: 134.8
click at [220, 9] on div "Query How to identify which financial processes need automation first?" at bounding box center [218, 9] width 276 height 15
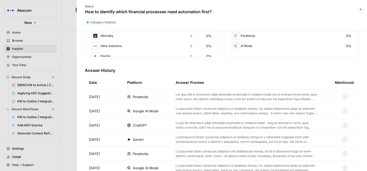
click at [191, 97] on p at bounding box center [247, 96] width 143 height 9
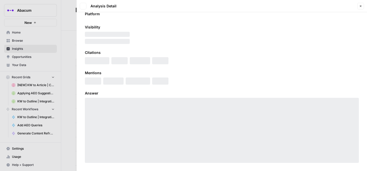
scroll to position [26, 0]
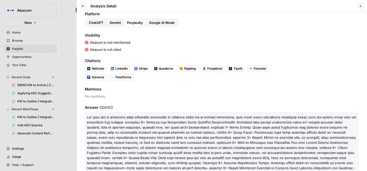
click at [97, 23] on span "ChatGPT" at bounding box center [96, 22] width 15 height 5
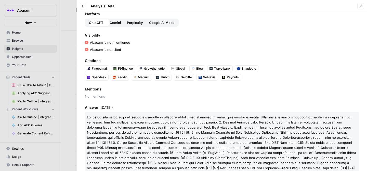
click at [113, 23] on span "Gemini" at bounding box center [115, 22] width 11 height 5
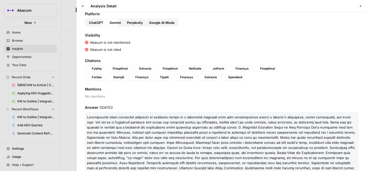
click at [154, 23] on span "Google AI Mode" at bounding box center [161, 22] width 25 height 5
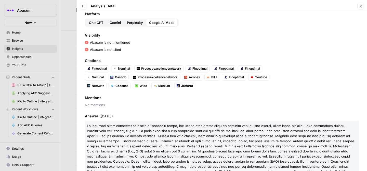
drag, startPoint x: 122, startPoint y: 50, endPoint x: 90, endPoint y: 43, distance: 32.8
click at [90, 43] on div "Visibility Abacum is not mentioned Abacum is not cited" at bounding box center [222, 42] width 274 height 19
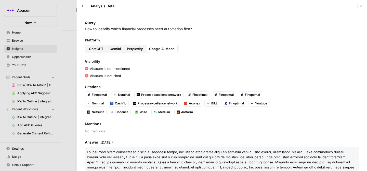
click at [66, 71] on div at bounding box center [183, 85] width 367 height 171
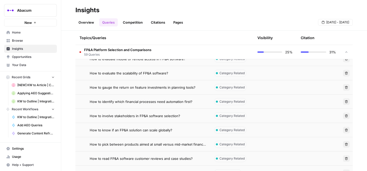
click at [127, 116] on span "How to involve stakeholders in FP&A software selection?" at bounding box center [135, 116] width 90 height 5
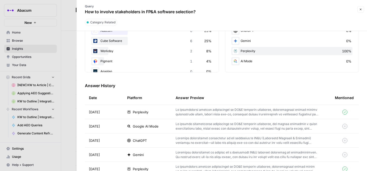
scroll to position [105, 0]
click at [165, 112] on div "Perplexity" at bounding box center [147, 112] width 40 height 5
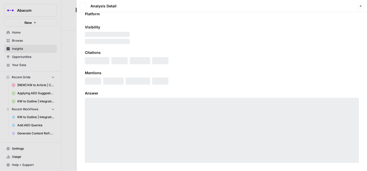
scroll to position [26, 0]
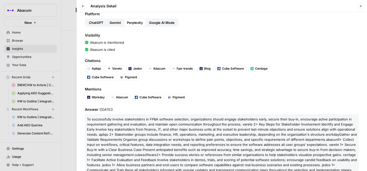
click at [115, 20] on button "Gemini" at bounding box center [114, 23] width 17 height 8
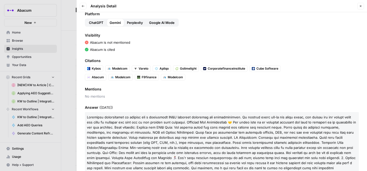
click at [97, 20] on button "ChatGPT" at bounding box center [96, 23] width 21 height 8
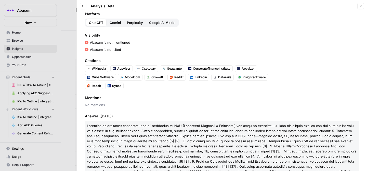
click at [165, 23] on span "Google AI Mode" at bounding box center [161, 22] width 25 height 5
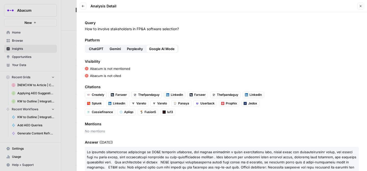
drag, startPoint x: 180, startPoint y: 29, endPoint x: 83, endPoint y: 30, distance: 97.1
click at [83, 30] on div "Query How to involve stakeholders in FP&A software selection? Platform ChatGPT …" at bounding box center [222, 91] width 290 height 159
click at [83, 7] on icon "button" at bounding box center [83, 6] width 3 height 3
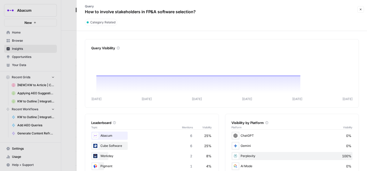
click at [56, 103] on div at bounding box center [183, 85] width 367 height 171
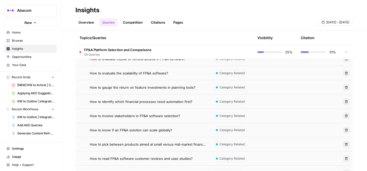
click at [116, 130] on span "How to know if an FP&A solution can scale globally?" at bounding box center [131, 130] width 83 height 5
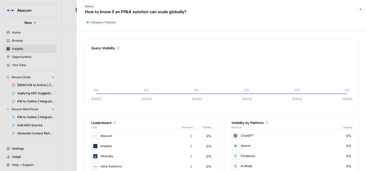
scroll to position [21, 0]
drag, startPoint x: 188, startPoint y: 11, endPoint x: 86, endPoint y: 11, distance: 101.7
click at [86, 11] on div "Query How to know if an FP&A solution can scale globally?" at bounding box center [136, 9] width 112 height 15
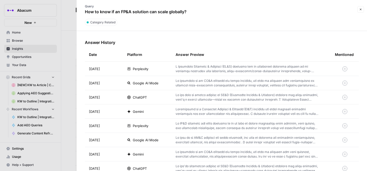
click at [166, 71] on div "Perplexity" at bounding box center [147, 68] width 40 height 5
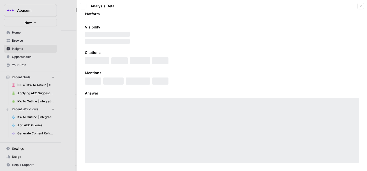
scroll to position [26, 0]
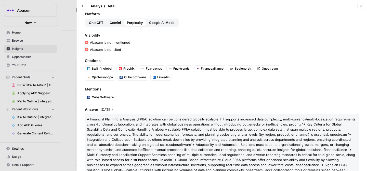
click at [117, 20] on button "Gemini" at bounding box center [114, 23] width 17 height 8
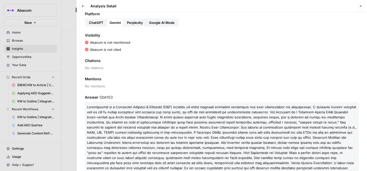
click at [99, 22] on span "ChatGPT" at bounding box center [96, 22] width 15 height 5
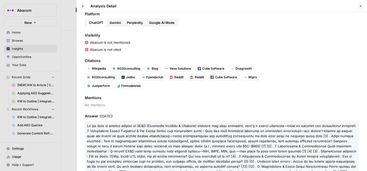
click at [168, 25] on span "Google AI Mode" at bounding box center [161, 22] width 25 height 5
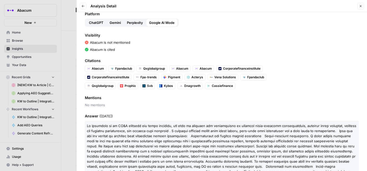
click at [94, 20] on span "ChatGPT" at bounding box center [96, 22] width 15 height 5
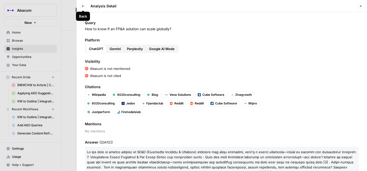
click at [83, 7] on icon "button" at bounding box center [83, 6] width 3 height 2
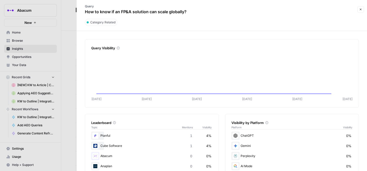
click at [56, 81] on div at bounding box center [183, 85] width 367 height 171
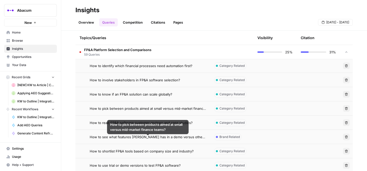
scroll to position [549, 0]
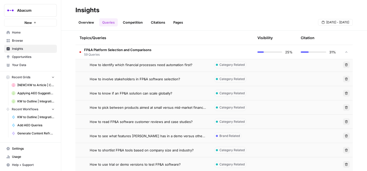
click at [125, 109] on span "How to pick between products aimed at small versus mid-market finance teams?" at bounding box center [148, 107] width 116 height 5
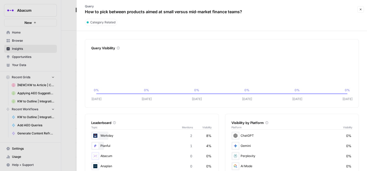
drag, startPoint x: 85, startPoint y: 12, endPoint x: 256, endPoint y: 8, distance: 170.7
click at [256, 8] on div "Query How to pick between products aimed at small versus mid-market finance tea…" at bounding box center [218, 9] width 276 height 15
drag, startPoint x: 86, startPoint y: 12, endPoint x: 255, endPoint y: 16, distance: 169.5
click at [255, 16] on div "Query How to pick between products aimed at small versus mid-market finance tea…" at bounding box center [218, 9] width 276 height 15
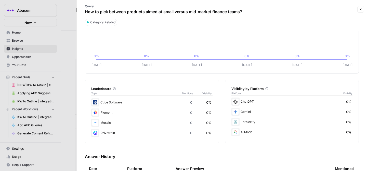
scroll to position [145, 0]
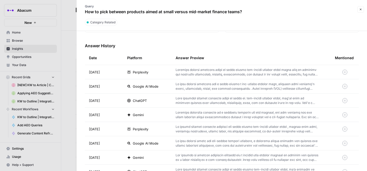
click at [190, 78] on td at bounding box center [250, 72] width 159 height 14
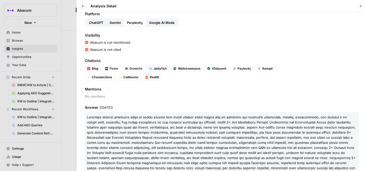
click at [116, 20] on button "Gemini" at bounding box center [114, 23] width 17 height 8
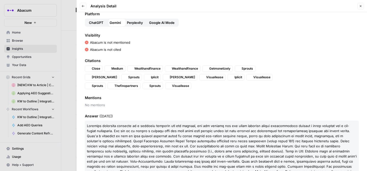
click at [84, 27] on div "Query How to pick between products aimed at small versus mid-market finance tea…" at bounding box center [222, 91] width 290 height 159
click at [163, 22] on span "Google AI Mode" at bounding box center [161, 22] width 25 height 5
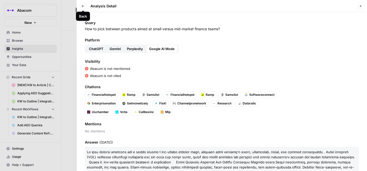
click at [83, 6] on icon "button" at bounding box center [83, 6] width 3 height 3
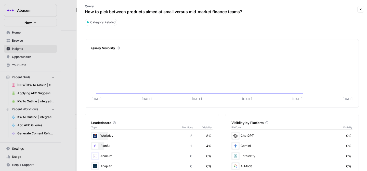
click at [65, 97] on div at bounding box center [183, 85] width 367 height 171
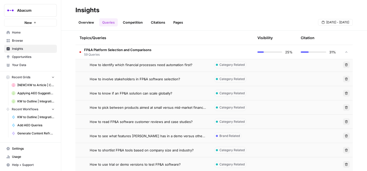
click at [115, 122] on span "How to read FP&A software customer reviews and case studies?" at bounding box center [141, 121] width 103 height 5
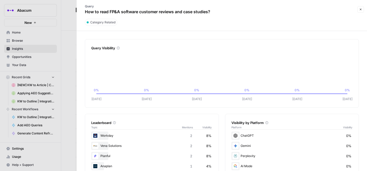
drag, startPoint x: 85, startPoint y: 12, endPoint x: 227, endPoint y: 11, distance: 141.7
click at [227, 11] on div "Query How to read FP&A software customer reviews and case studies?" at bounding box center [218, 9] width 276 height 15
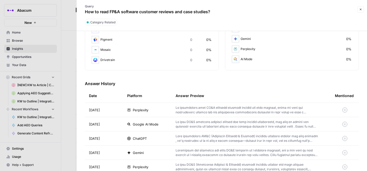
scroll to position [112, 0]
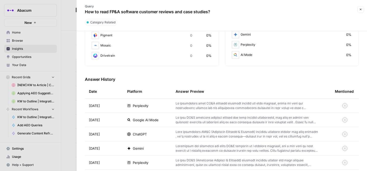
click at [188, 106] on p at bounding box center [247, 105] width 143 height 9
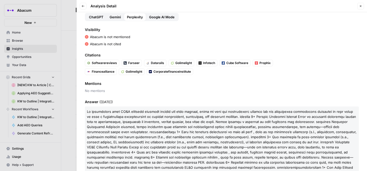
scroll to position [33, 0]
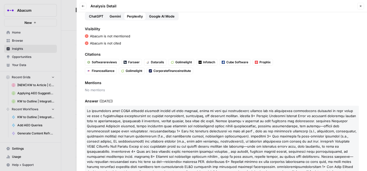
drag, startPoint x: 124, startPoint y: 34, endPoint x: 97, endPoint y: 33, distance: 26.5
click at [91, 33] on div "Visibility Abacum is not mentioned Abacum is not cited" at bounding box center [222, 35] width 274 height 19
drag, startPoint x: 124, startPoint y: 42, endPoint x: 90, endPoint y: 36, distance: 34.3
click at [90, 36] on div "Visibility Abacum is not mentioned Abacum is not cited" at bounding box center [222, 35] width 274 height 19
click at [97, 20] on button "ChatGPT" at bounding box center [96, 16] width 21 height 8
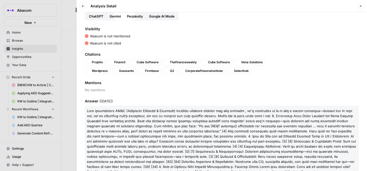
click at [113, 20] on button "Gemini" at bounding box center [114, 16] width 17 height 8
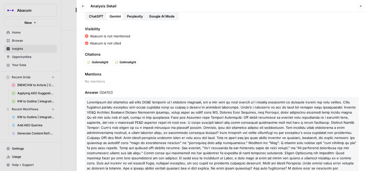
click at [168, 18] on span "Google AI Mode" at bounding box center [161, 16] width 25 height 5
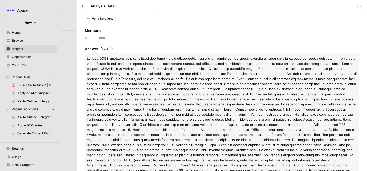
scroll to position [122, 0]
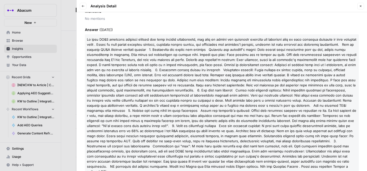
click at [82, 4] on button "Back" at bounding box center [83, 6] width 7 height 7
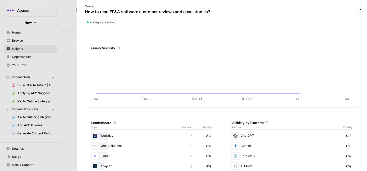
click at [56, 93] on div at bounding box center [183, 85] width 367 height 171
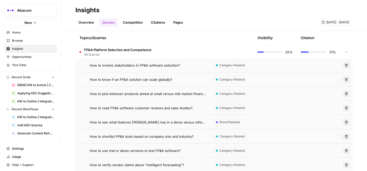
scroll to position [564, 0]
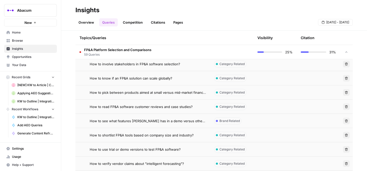
drag, startPoint x: 90, startPoint y: 122, endPoint x: 200, endPoint y: 123, distance: 109.8
click at [200, 123] on div "How to see what features [PERSON_NAME] has in a demo versus other tools?" at bounding box center [148, 121] width 116 height 5
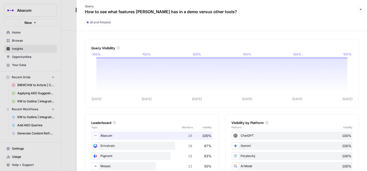
drag, startPoint x: 220, startPoint y: 10, endPoint x: 83, endPoint y: 11, distance: 137.8
click at [83, 11] on div "Query How to see what features Abacum has in a demo versus other tools?" at bounding box center [161, 9] width 162 height 15
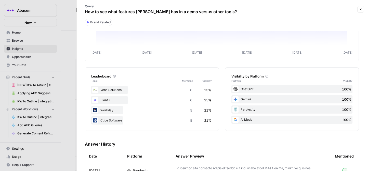
scroll to position [51, 0]
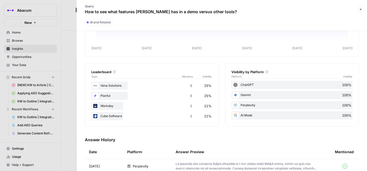
click at [183, 167] on p at bounding box center [247, 166] width 143 height 9
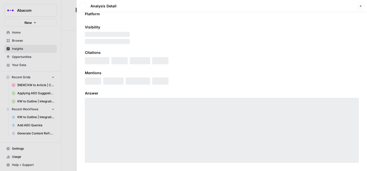
scroll to position [26, 0]
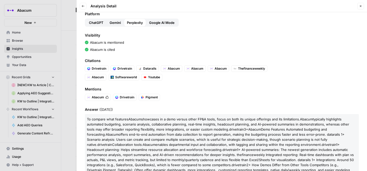
click at [121, 22] on span "Gemini" at bounding box center [115, 22] width 11 height 5
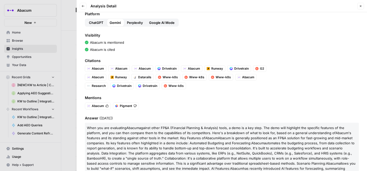
click at [154, 23] on span "Google AI Mode" at bounding box center [161, 22] width 25 height 5
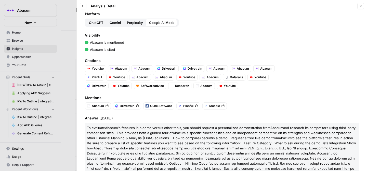
click at [82, 25] on div "Query How to see what features Abacum has in a demo versus other tools? Platfor…" at bounding box center [222, 91] width 290 height 159
click at [97, 25] on button "ChatGPT" at bounding box center [96, 23] width 21 height 8
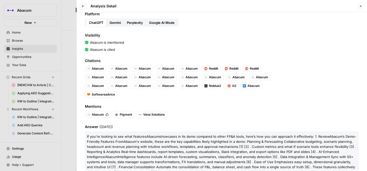
click at [83, 10] on header "Back Analysis Detail Close" at bounding box center [222, 6] width 290 height 12
click at [83, 6] on icon "button" at bounding box center [83, 6] width 3 height 3
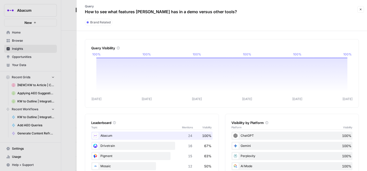
click at [67, 30] on div at bounding box center [183, 85] width 367 height 171
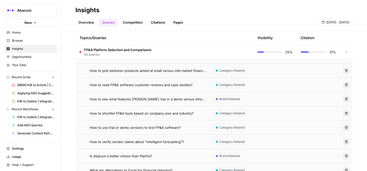
scroll to position [591, 0]
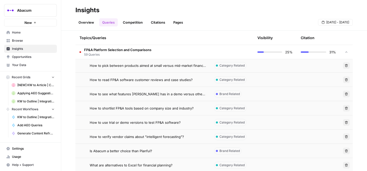
click at [118, 110] on span "How to shortlist FP&A tools based on company size and industry?" at bounding box center [142, 108] width 104 height 5
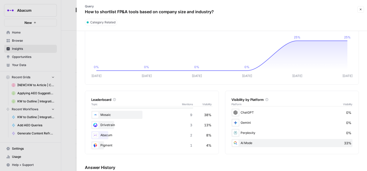
scroll to position [50, 0]
drag, startPoint x: 85, startPoint y: 11, endPoint x: 224, endPoint y: 13, distance: 139.6
click at [224, 13] on div "Query How to shortlist FP&A tools based on company size and industry?" at bounding box center [218, 9] width 276 height 15
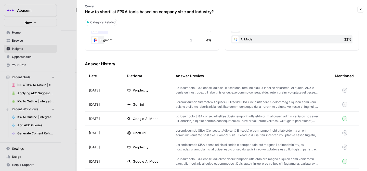
click at [148, 90] on div "Perplexity" at bounding box center [147, 90] width 40 height 5
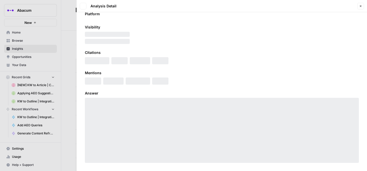
scroll to position [26, 0]
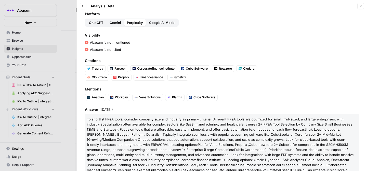
click at [112, 23] on span "Gemini" at bounding box center [115, 22] width 11 height 5
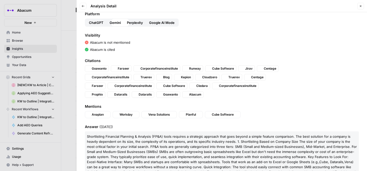
click at [97, 22] on span "ChatGPT" at bounding box center [96, 22] width 15 height 5
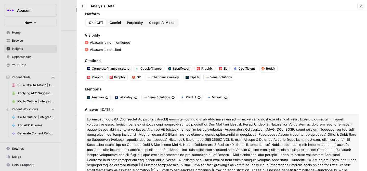
click at [158, 23] on span "Google AI Mode" at bounding box center [161, 22] width 25 height 5
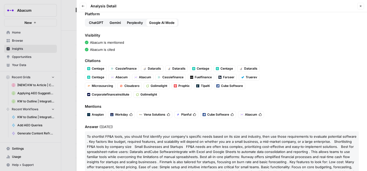
click at [137, 22] on span "Perplexity" at bounding box center [135, 22] width 16 height 5
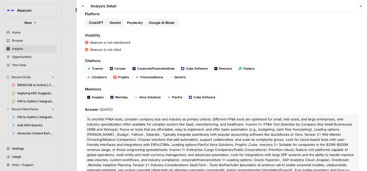
click at [114, 23] on span "Gemini" at bounding box center [115, 22] width 11 height 5
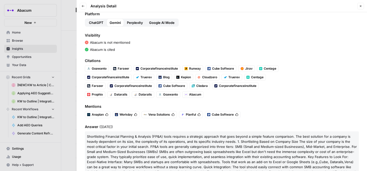
click at [89, 22] on span "ChatGPT" at bounding box center [96, 22] width 15 height 5
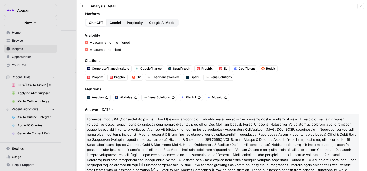
click at [84, 4] on button "Back" at bounding box center [83, 6] width 7 height 7
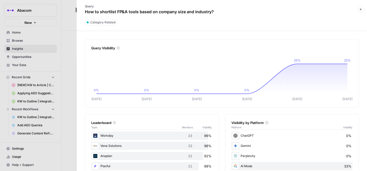
click at [58, 65] on div at bounding box center [183, 85] width 367 height 171
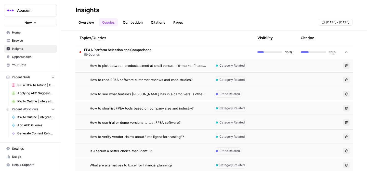
click at [106, 124] on span "How to use trial or demo versions to test FP&A software?" at bounding box center [135, 122] width 91 height 5
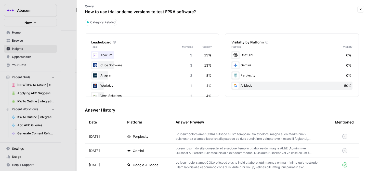
scroll to position [93, 0]
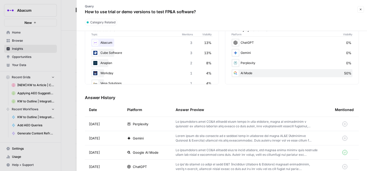
click at [139, 124] on span "Perplexity" at bounding box center [141, 124] width 16 height 5
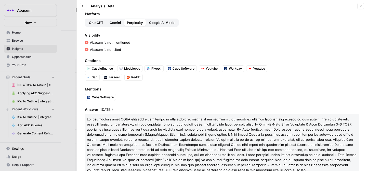
click at [113, 23] on span "Gemini" at bounding box center [115, 22] width 11 height 5
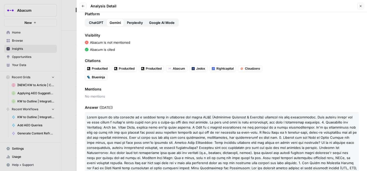
click at [99, 22] on span "ChatGPT" at bounding box center [96, 22] width 15 height 5
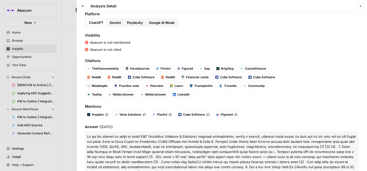
click at [163, 23] on span "Google AI Mode" at bounding box center [161, 22] width 25 height 5
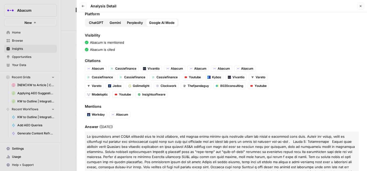
click at [95, 22] on span "ChatGPT" at bounding box center [96, 22] width 15 height 5
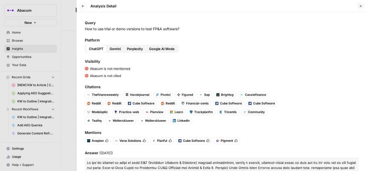
drag, startPoint x: 84, startPoint y: 28, endPoint x: 183, endPoint y: 28, distance: 99.4
click at [183, 28] on div "Query How to use trial or demo versions to test FP&A software? Platform ChatGPT…" at bounding box center [222, 91] width 290 height 159
click at [84, 5] on icon "button" at bounding box center [83, 6] width 3 height 3
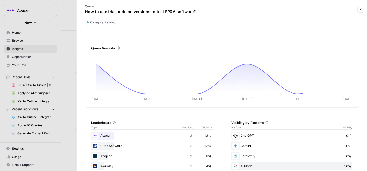
click at [60, 44] on div at bounding box center [183, 85] width 367 height 171
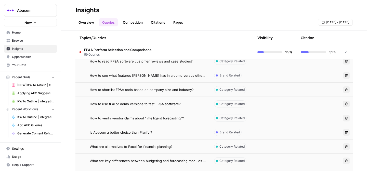
scroll to position [610, 0]
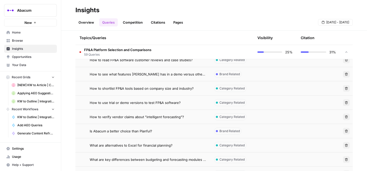
click at [110, 119] on span "How to verify vendor claims about "intelligent forecasting"?" at bounding box center [137, 117] width 94 height 5
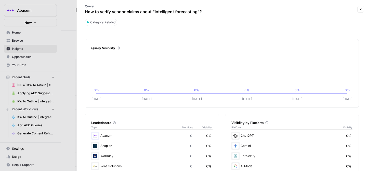
drag, startPoint x: 85, startPoint y: 12, endPoint x: 201, endPoint y: 14, distance: 115.9
click at [203, 14] on div "Query How to verify vendor claims about "intelligent forecasting"?" at bounding box center [143, 9] width 127 height 15
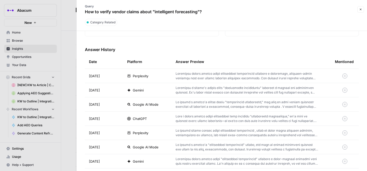
scroll to position [157, 0]
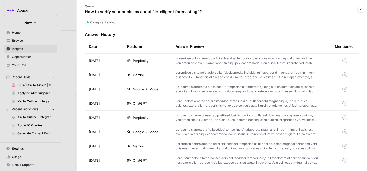
click at [177, 60] on p at bounding box center [247, 60] width 143 height 9
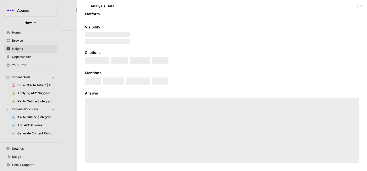
scroll to position [26, 0]
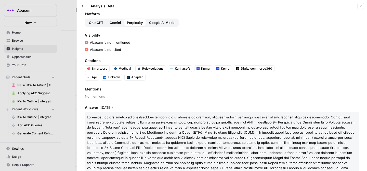
click at [115, 25] on span "Gemini" at bounding box center [115, 22] width 11 height 5
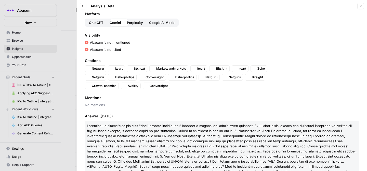
click at [100, 24] on span "ChatGPT" at bounding box center [96, 22] width 15 height 5
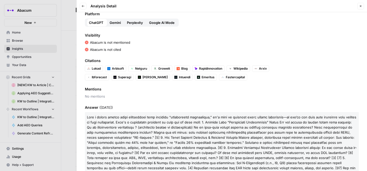
click at [163, 24] on span "Google AI Mode" at bounding box center [161, 22] width 25 height 5
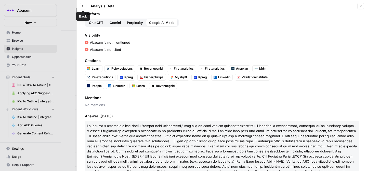
click at [83, 8] on button "Back" at bounding box center [83, 6] width 7 height 7
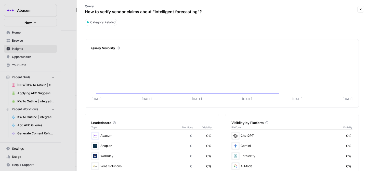
click at [56, 114] on div at bounding box center [183, 85] width 367 height 171
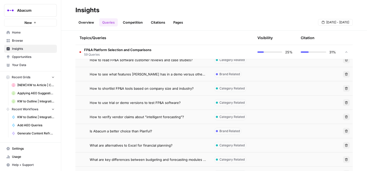
click at [90, 132] on span "Is Abacum a better choice than Planful?" at bounding box center [121, 131] width 62 height 5
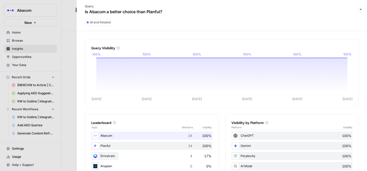
click at [166, 135] on div "Abacum 24 100%" at bounding box center [151, 136] width 121 height 8
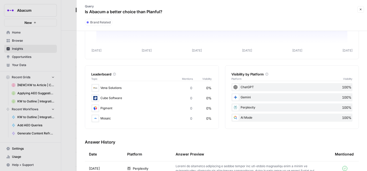
click at [176, 167] on p at bounding box center [247, 168] width 143 height 9
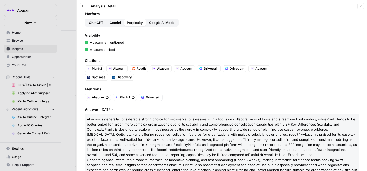
click at [115, 23] on span "Gemini" at bounding box center [115, 22] width 11 height 5
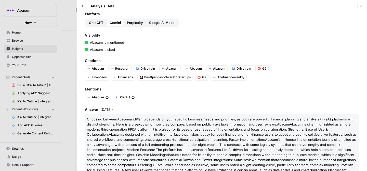
click at [95, 23] on span "ChatGPT" at bounding box center [96, 22] width 15 height 5
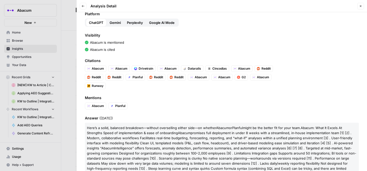
click at [163, 22] on span "Google AI Mode" at bounding box center [161, 22] width 25 height 5
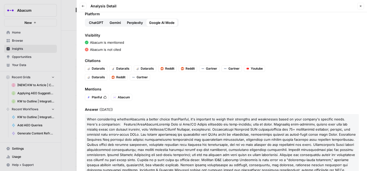
scroll to position [9, 0]
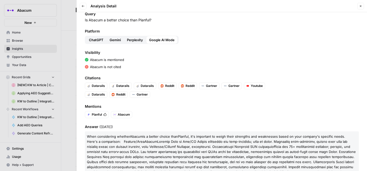
drag, startPoint x: 153, startPoint y: 21, endPoint x: 84, endPoint y: 21, distance: 68.8
click at [84, 21] on div "Query Is Abacum a better choice than Planful? Platform ChatGPT Gemini Perplexit…" at bounding box center [222, 91] width 290 height 159
click at [82, 6] on icon "button" at bounding box center [83, 6] width 3 height 3
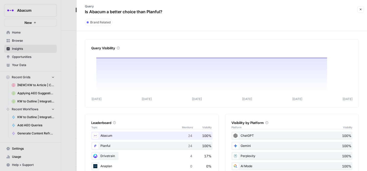
click at [60, 93] on div at bounding box center [183, 85] width 367 height 171
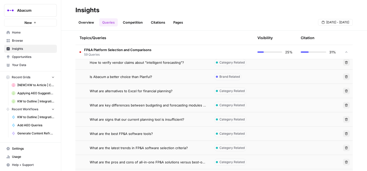
scroll to position [662, 0]
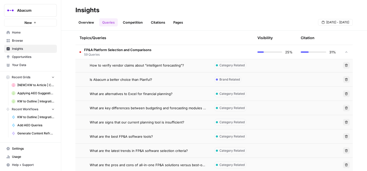
click at [121, 95] on span "What are alternatives to Excel for financial planning?" at bounding box center [131, 93] width 83 height 5
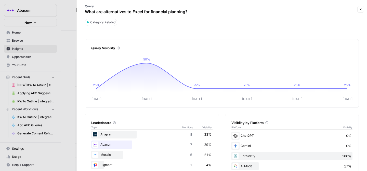
scroll to position [44, 0]
drag, startPoint x: 85, startPoint y: 10, endPoint x: 197, endPoint y: 10, distance: 111.8
click at [198, 11] on div "Query What are alternatives to Excel for financial planning?" at bounding box center [218, 9] width 276 height 15
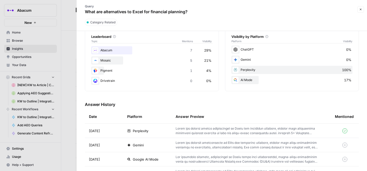
click at [213, 132] on p at bounding box center [247, 131] width 143 height 9
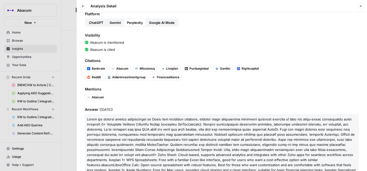
click at [115, 22] on span "Gemini" at bounding box center [115, 22] width 11 height 5
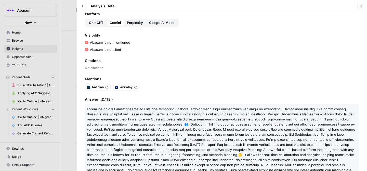
click at [95, 21] on span "ChatGPT" at bounding box center [96, 22] width 15 height 5
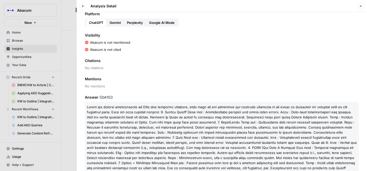
click at [158, 22] on span "Google AI Mode" at bounding box center [161, 22] width 25 height 5
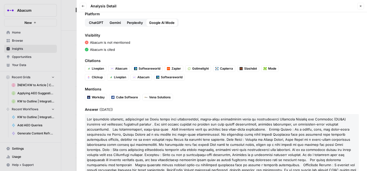
click at [113, 22] on span "Gemini" at bounding box center [115, 22] width 11 height 5
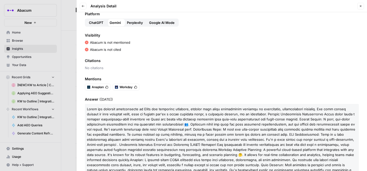
click at [91, 23] on span "ChatGPT" at bounding box center [96, 22] width 15 height 5
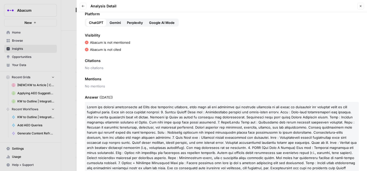
drag, startPoint x: 124, startPoint y: 51, endPoint x: 90, endPoint y: 42, distance: 34.4
click at [90, 42] on div "Visibility Abacum is not mentioned Abacum is not cited" at bounding box center [222, 42] width 274 height 19
click at [83, 7] on icon "button" at bounding box center [83, 6] width 3 height 3
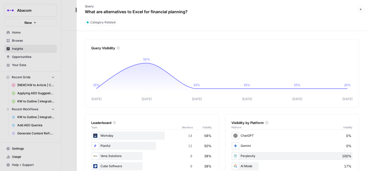
click at [59, 73] on div at bounding box center [183, 85] width 367 height 171
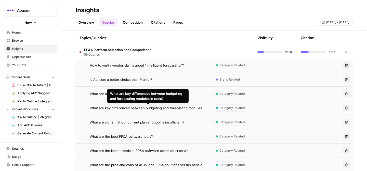
click at [111, 110] on span "What are key differences between budgeting and forecasting modules in tools?" at bounding box center [148, 108] width 116 height 5
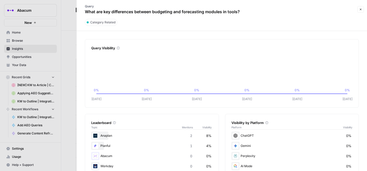
drag, startPoint x: 85, startPoint y: 12, endPoint x: 242, endPoint y: 15, distance: 157.0
click at [242, 15] on div "Query What are key differences between budgeting and forecasting modules in too…" at bounding box center [162, 9] width 165 height 15
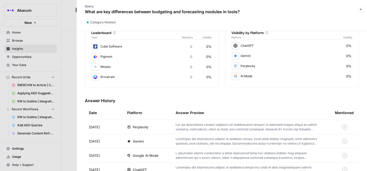
click at [182, 129] on p at bounding box center [247, 127] width 143 height 9
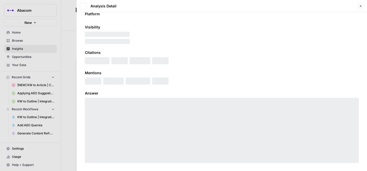
scroll to position [26, 0]
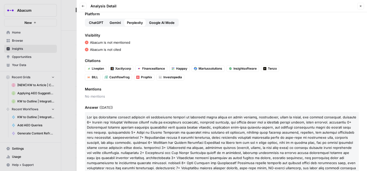
click at [114, 21] on span "Gemini" at bounding box center [115, 22] width 11 height 5
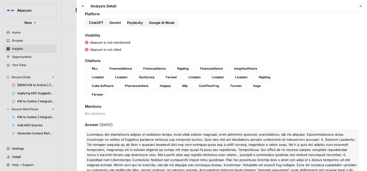
click at [96, 21] on span "ChatGPT" at bounding box center [96, 22] width 15 height 5
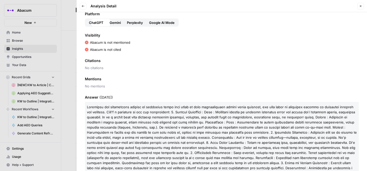
click at [170, 21] on span "Google AI Mode" at bounding box center [161, 22] width 25 height 5
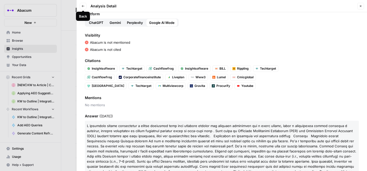
click at [84, 6] on icon "button" at bounding box center [83, 6] width 3 height 3
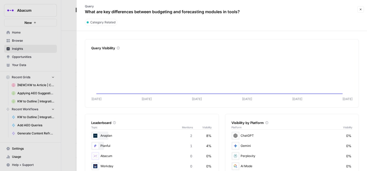
click at [58, 65] on div at bounding box center [183, 85] width 367 height 171
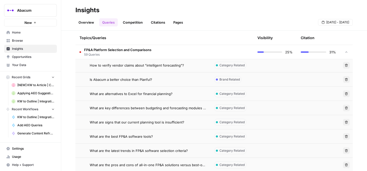
click at [130, 124] on span "What are signs that our current planning tool is insufficient?" at bounding box center [137, 122] width 95 height 5
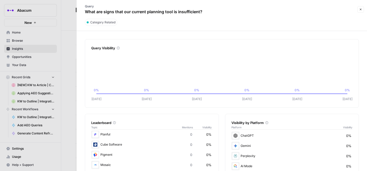
scroll to position [50, 0]
drag, startPoint x: 85, startPoint y: 11, endPoint x: 204, endPoint y: 11, distance: 118.7
click at [204, 11] on div "Query What are signs that our current planning tool is insufficient?" at bounding box center [144, 9] width 128 height 15
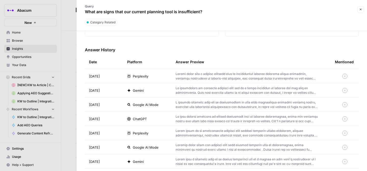
click at [178, 92] on p at bounding box center [247, 90] width 143 height 9
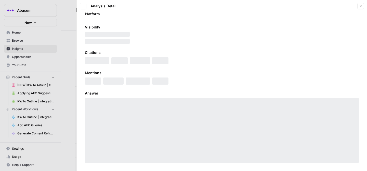
scroll to position [26, 0]
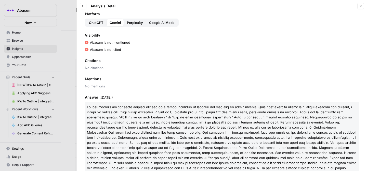
click at [132, 21] on span "Perplexity" at bounding box center [135, 22] width 16 height 5
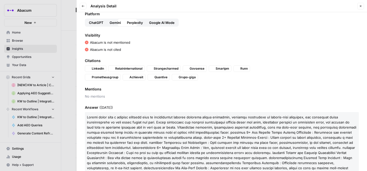
click at [162, 21] on span "Google AI Mode" at bounding box center [161, 22] width 25 height 5
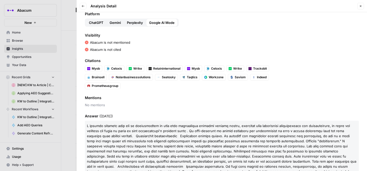
click at [97, 24] on span "ChatGPT" at bounding box center [96, 22] width 15 height 5
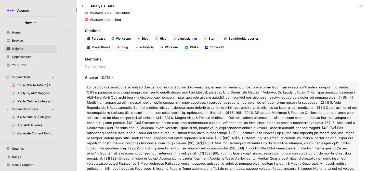
scroll to position [60, 0]
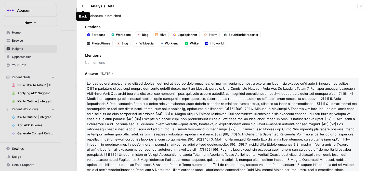
click at [83, 7] on icon "button" at bounding box center [83, 6] width 3 height 3
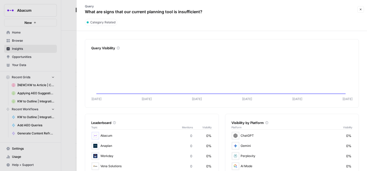
click at [55, 44] on div at bounding box center [183, 85] width 367 height 171
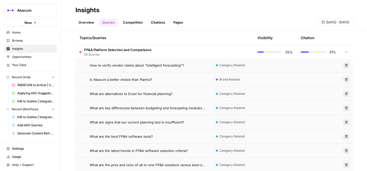
click at [111, 139] on td "What are the best FP&A software tools?" at bounding box center [142, 137] width 135 height 14
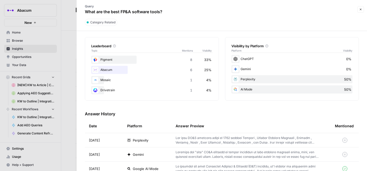
scroll to position [78, 0]
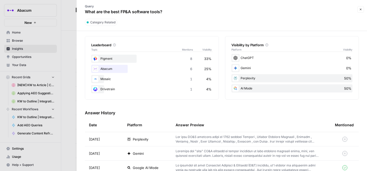
click at [184, 140] on p at bounding box center [247, 139] width 143 height 9
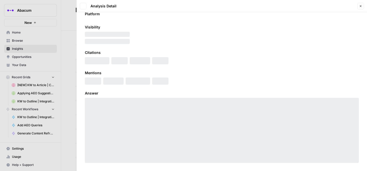
scroll to position [26, 0]
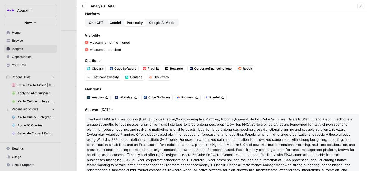
click at [112, 23] on span "Gemini" at bounding box center [115, 22] width 11 height 5
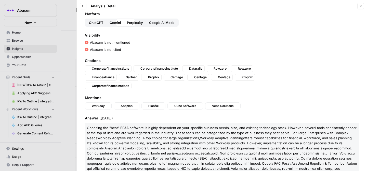
click at [95, 23] on span "ChatGPT" at bounding box center [96, 22] width 15 height 5
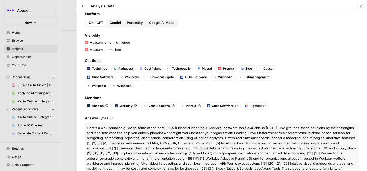
click at [158, 23] on span "Google AI Mode" at bounding box center [161, 22] width 25 height 5
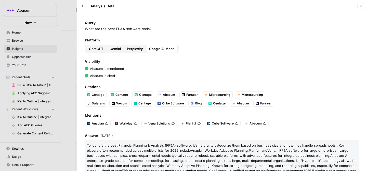
click at [134, 48] on span "Perplexity" at bounding box center [135, 48] width 16 height 5
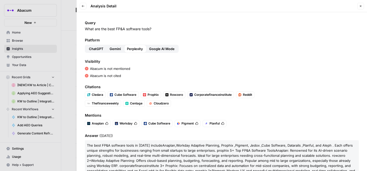
click at [111, 48] on span "Gemini" at bounding box center [115, 48] width 11 height 5
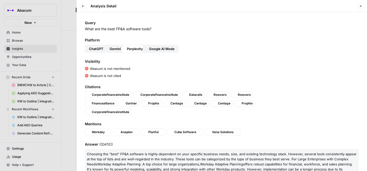
click at [90, 48] on span "ChatGPT" at bounding box center [96, 48] width 15 height 5
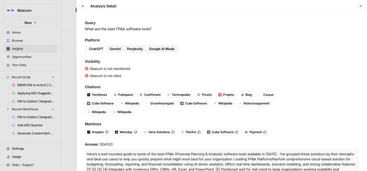
drag, startPoint x: 85, startPoint y: 28, endPoint x: 154, endPoint y: 30, distance: 69.3
click at [154, 30] on div "Query What are the best FP&A software tools? Platform ChatGPT Gemini Perplexity…" at bounding box center [222, 91] width 290 height 159
click at [114, 52] on button "Gemini" at bounding box center [114, 49] width 17 height 8
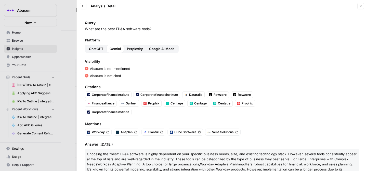
click at [137, 50] on span "Perplexity" at bounding box center [135, 48] width 16 height 5
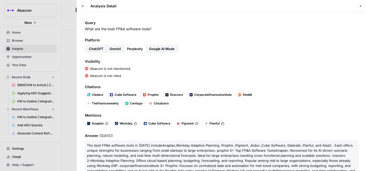
click at [158, 49] on span "Google AI Mode" at bounding box center [161, 48] width 25 height 5
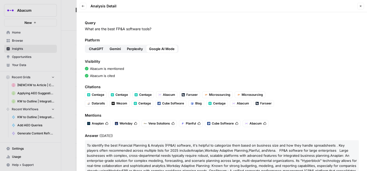
click at [138, 49] on span "Perplexity" at bounding box center [135, 48] width 16 height 5
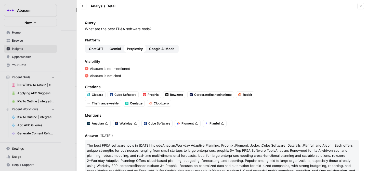
click at [83, 7] on icon "button" at bounding box center [83, 6] width 3 height 3
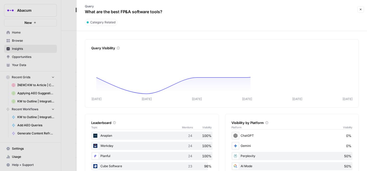
click at [48, 69] on div at bounding box center [183, 85] width 367 height 171
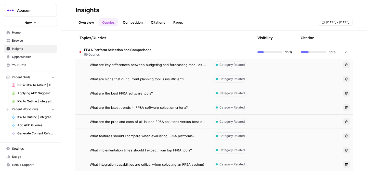
scroll to position [707, 0]
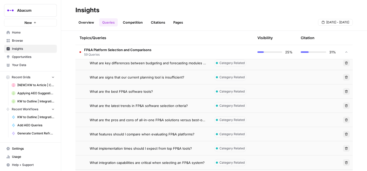
drag, startPoint x: 90, startPoint y: 105, endPoint x: 193, endPoint y: 104, distance: 103.2
click at [193, 104] on div "What are the latest trends in FP&A software selection criteria?" at bounding box center [148, 105] width 116 height 5
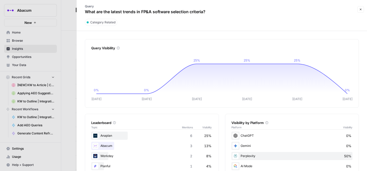
drag, startPoint x: 85, startPoint y: 12, endPoint x: 210, endPoint y: 13, distance: 124.8
click at [210, 13] on div "Query What are the latest trends in FP&A software selection criteria?" at bounding box center [145, 9] width 131 height 15
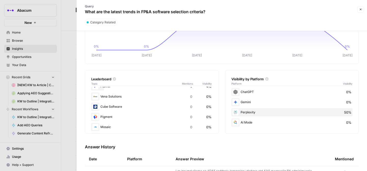
scroll to position [50, 0]
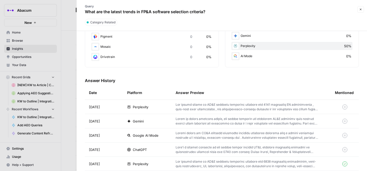
click at [198, 107] on p at bounding box center [247, 107] width 143 height 9
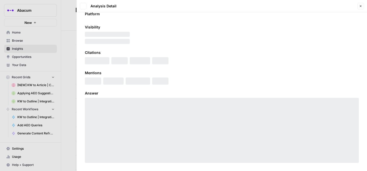
scroll to position [26, 0]
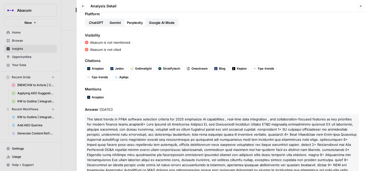
click at [113, 26] on button "Gemini" at bounding box center [114, 23] width 17 height 8
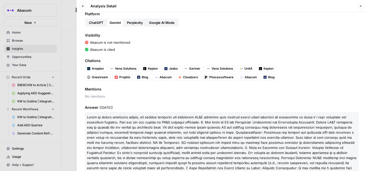
click at [96, 25] on span "ChatGPT" at bounding box center [96, 22] width 15 height 5
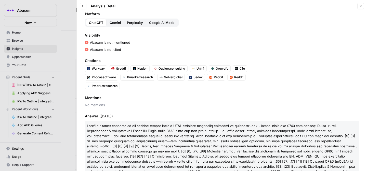
click at [158, 23] on span "Google AI Mode" at bounding box center [161, 22] width 25 height 5
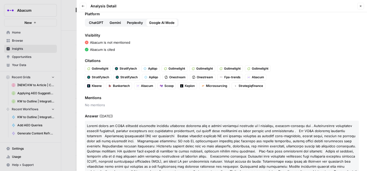
click at [130, 22] on span "Perplexity" at bounding box center [135, 22] width 16 height 5
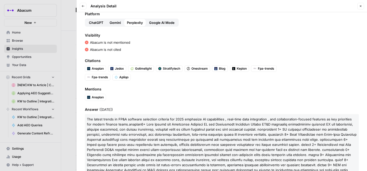
click at [113, 22] on span "Gemini" at bounding box center [115, 22] width 11 height 5
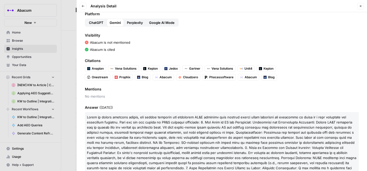
click at [90, 22] on span "ChatGPT" at bounding box center [96, 22] width 15 height 5
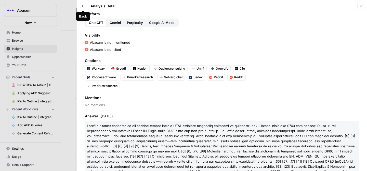
click at [83, 6] on icon "button" at bounding box center [83, 6] width 3 height 3
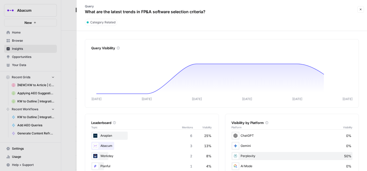
click at [56, 101] on div at bounding box center [183, 85] width 367 height 171
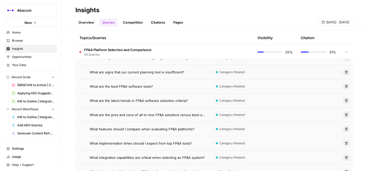
scroll to position [715, 0]
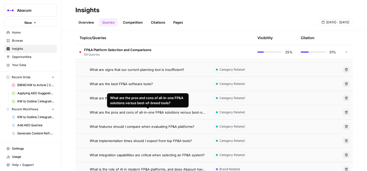
click at [92, 112] on span "What are the pros and cons of all-in-one FP&A solutions versus best-of-breed to…" at bounding box center [148, 112] width 116 height 5
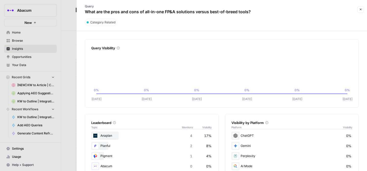
drag, startPoint x: 85, startPoint y: 11, endPoint x: 265, endPoint y: 10, distance: 179.6
click at [265, 11] on div "Query What are the pros and cons of all-in-one FP&A solutions versus best-of-br…" at bounding box center [218, 9] width 276 height 15
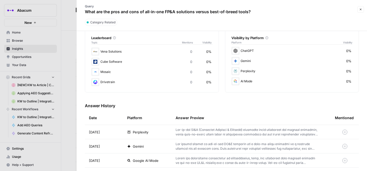
scroll to position [91, 0]
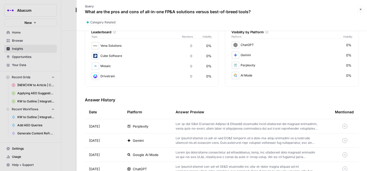
click at [187, 128] on p at bounding box center [247, 126] width 143 height 9
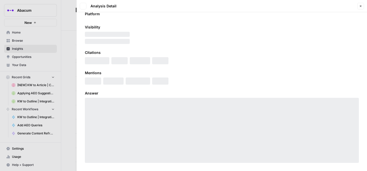
scroll to position [26, 0]
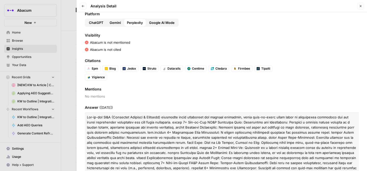
click at [113, 24] on span "Gemini" at bounding box center [115, 22] width 11 height 5
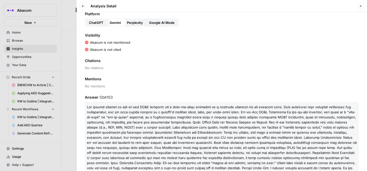
click at [95, 24] on span "ChatGPT" at bounding box center [96, 22] width 15 height 5
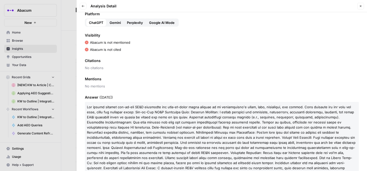
click at [164, 23] on span "Google AI Mode" at bounding box center [161, 22] width 25 height 5
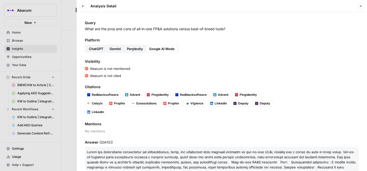
drag, startPoint x: 85, startPoint y: 29, endPoint x: 221, endPoint y: 26, distance: 136.6
click at [221, 26] on p "What are the pros and cons of all-in-one FP&A solutions versus best-of-breed to…" at bounding box center [222, 28] width 274 height 5
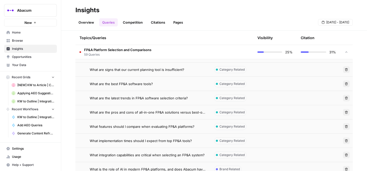
click at [125, 128] on span "What features should I compare when evaluating FP&A platforms?" at bounding box center [142, 126] width 105 height 5
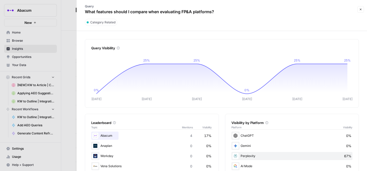
drag, startPoint x: 86, startPoint y: 12, endPoint x: 220, endPoint y: 22, distance: 134.4
click at [220, 22] on header "Query What features should I compare when evaluating FP&A platforms? Close Cate…" at bounding box center [222, 15] width 290 height 31
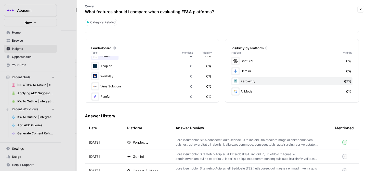
scroll to position [15, 0]
click at [193, 143] on p at bounding box center [247, 142] width 143 height 9
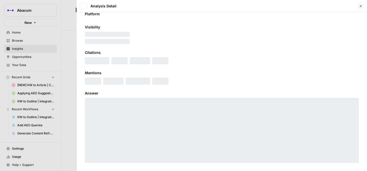
scroll to position [26, 0]
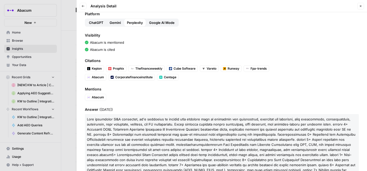
click at [115, 22] on span "Gemini" at bounding box center [115, 22] width 11 height 5
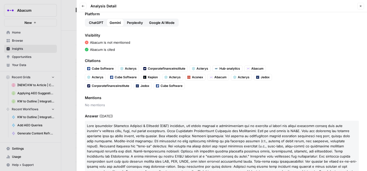
click at [100, 22] on span "ChatGPT" at bounding box center [96, 22] width 15 height 5
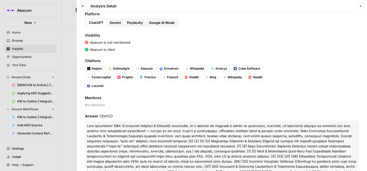
click at [163, 22] on span "Google AI Mode" at bounding box center [161, 22] width 25 height 5
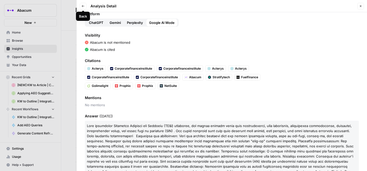
click at [83, 7] on icon "button" at bounding box center [83, 6] width 3 height 3
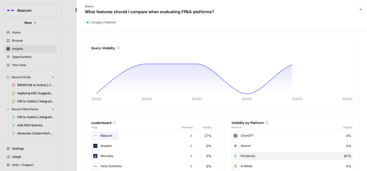
click at [44, 82] on div at bounding box center [183, 85] width 367 height 171
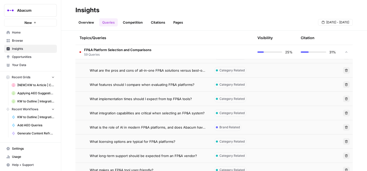
scroll to position [762, 0]
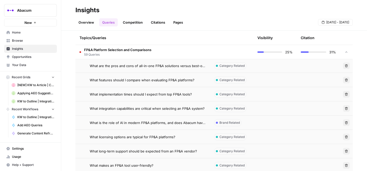
click at [139, 96] on span "What implementation times should I expect from top FP&A tools?" at bounding box center [141, 94] width 102 height 5
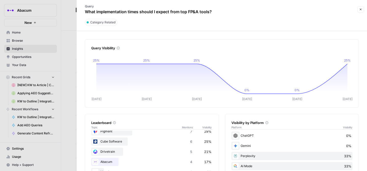
scroll to position [50, 0]
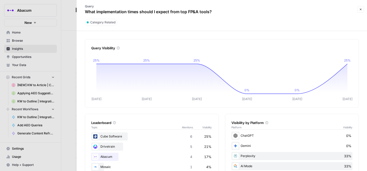
drag, startPoint x: 85, startPoint y: 12, endPoint x: 228, endPoint y: 16, distance: 143.5
click at [228, 16] on div "Query What implementation times should I expect from top FP&A tools?" at bounding box center [218, 9] width 276 height 15
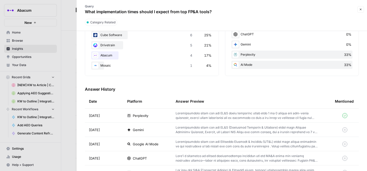
click at [164, 117] on div "Perplexity" at bounding box center [147, 115] width 40 height 5
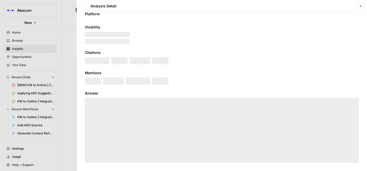
scroll to position [26, 0]
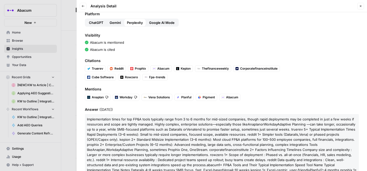
click at [116, 23] on span "Gemini" at bounding box center [115, 22] width 11 height 5
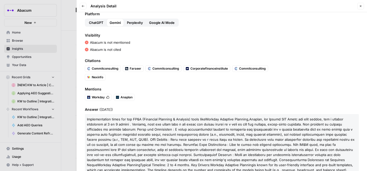
click at [96, 23] on span "ChatGPT" at bounding box center [96, 22] width 15 height 5
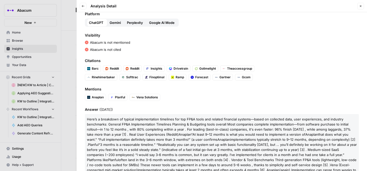
click at [161, 23] on span "Google AI Mode" at bounding box center [161, 22] width 25 height 5
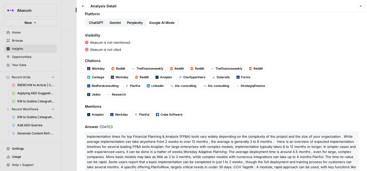
click at [83, 7] on icon "button" at bounding box center [83, 6] width 3 height 3
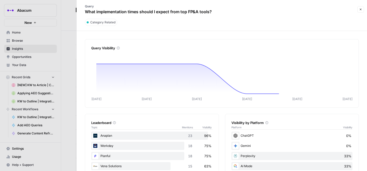
click at [52, 94] on div at bounding box center [183, 85] width 367 height 171
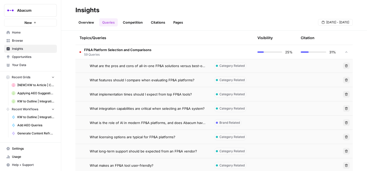
click at [109, 109] on span "What integration capabilities are critical when selecting an FP&A system?" at bounding box center [147, 108] width 115 height 5
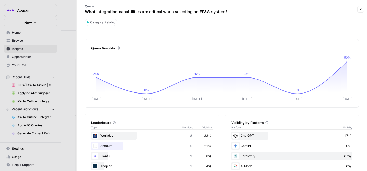
drag, startPoint x: 85, startPoint y: 12, endPoint x: 254, endPoint y: 11, distance: 169.7
click at [254, 11] on div "Query What integration capabilities are critical when selecting an FP&A system?" at bounding box center [218, 9] width 276 height 15
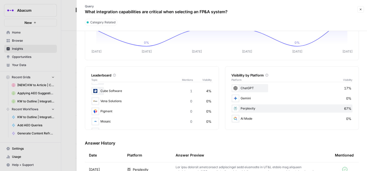
scroll to position [50, 0]
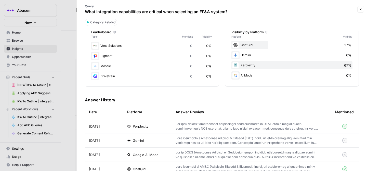
click at [171, 128] on td "Perplexity" at bounding box center [147, 126] width 48 height 14
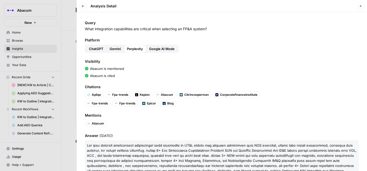
scroll to position [26, 0]
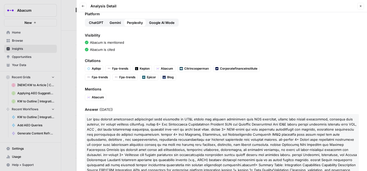
click at [115, 23] on span "Gemini" at bounding box center [115, 22] width 11 height 5
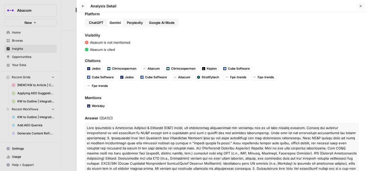
click at [98, 23] on span "ChatGPT" at bounding box center [96, 22] width 15 height 5
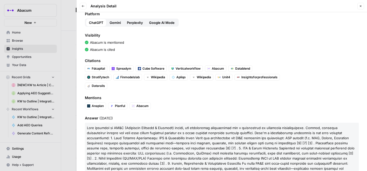
click at [155, 23] on span "Google AI Mode" at bounding box center [161, 22] width 25 height 5
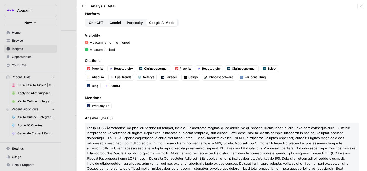
click at [132, 22] on span "Perplexity" at bounding box center [135, 22] width 16 height 5
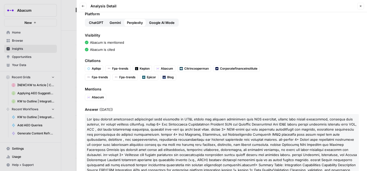
click at [84, 8] on button "Back" at bounding box center [83, 6] width 7 height 7
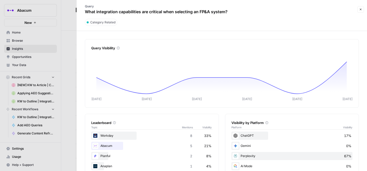
click at [59, 19] on div at bounding box center [183, 85] width 367 height 171
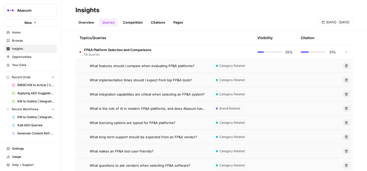
scroll to position [784, 0]
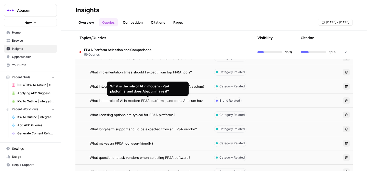
click at [144, 100] on span "What is the role of AI in modern FP&A platforms, and does Abacum have it?" at bounding box center [148, 100] width 116 height 5
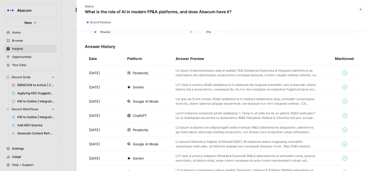
click at [158, 87] on div "Gemini" at bounding box center [147, 87] width 40 height 5
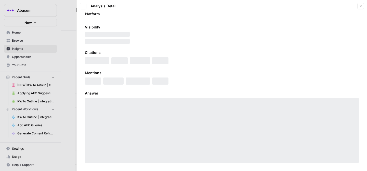
scroll to position [26, 0]
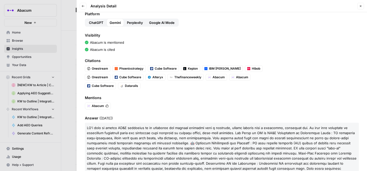
click at [94, 24] on span "ChatGPT" at bounding box center [96, 22] width 15 height 5
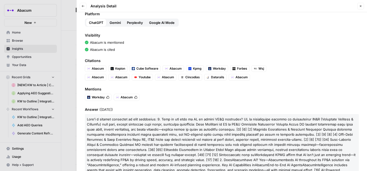
click at [138, 24] on span "Perplexity" at bounding box center [135, 22] width 16 height 5
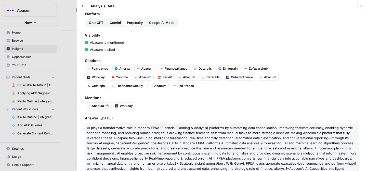
click at [154, 24] on span "Google AI Mode" at bounding box center [161, 22] width 25 height 5
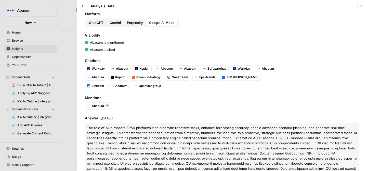
click at [138, 24] on span "Perplexity" at bounding box center [135, 22] width 16 height 5
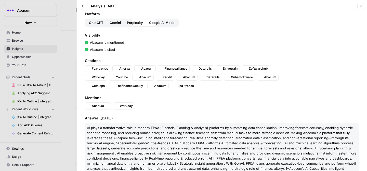
click at [117, 24] on span "Gemini" at bounding box center [115, 22] width 11 height 5
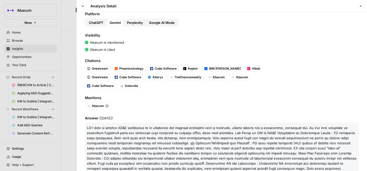
click at [94, 24] on span "ChatGPT" at bounding box center [96, 22] width 15 height 5
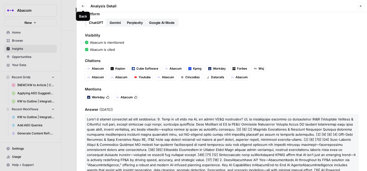
click at [83, 8] on button "Back" at bounding box center [83, 6] width 7 height 7
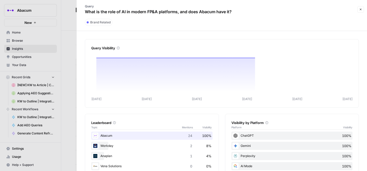
click at [63, 54] on div at bounding box center [183, 85] width 367 height 171
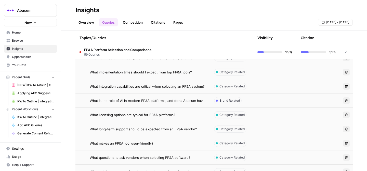
click at [120, 118] on td "What licensing options are typical for FP&A platforms?" at bounding box center [142, 115] width 135 height 14
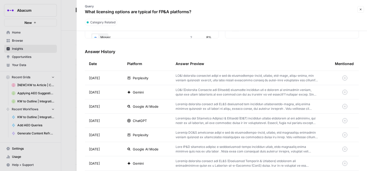
scroll to position [140, 0]
click at [170, 73] on td "Perplexity" at bounding box center [147, 78] width 48 height 14
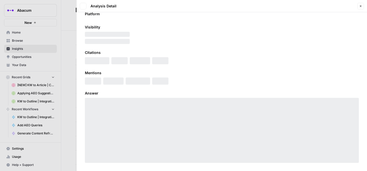
scroll to position [26, 0]
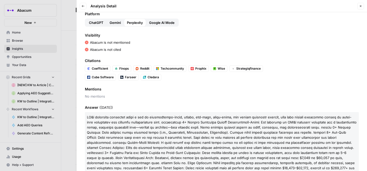
click at [113, 24] on span "Gemini" at bounding box center [115, 22] width 11 height 5
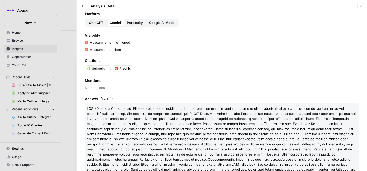
click at [99, 24] on span "ChatGPT" at bounding box center [96, 22] width 15 height 5
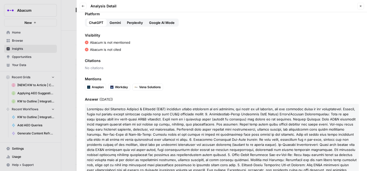
click at [167, 24] on span "Google AI Mode" at bounding box center [161, 22] width 25 height 5
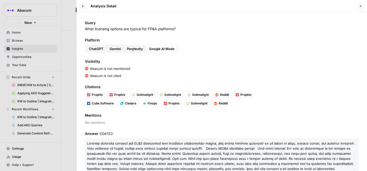
drag, startPoint x: 85, startPoint y: 29, endPoint x: 179, endPoint y: 33, distance: 94.6
click at [179, 33] on div "Query What licensing options are typical for FP&A platforms? Platform ChatGPT G…" at bounding box center [222, 91] width 290 height 159
copy p "What licensing options are typical for FP&A platforms?"
drag, startPoint x: 124, startPoint y: 76, endPoint x: 90, endPoint y: 69, distance: 34.6
click at [90, 69] on div "Visibility Abacum is not mentioned Abacum is not cited" at bounding box center [222, 68] width 274 height 19
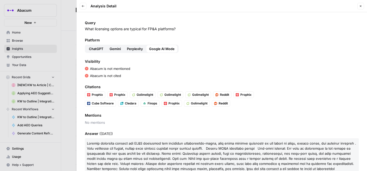
copy div "Abacum is not mentioned Abacum is not cited"
click at [82, 6] on icon "button" at bounding box center [83, 6] width 3 height 3
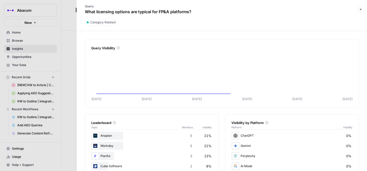
click at [52, 76] on div at bounding box center [183, 85] width 367 height 171
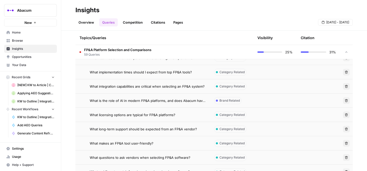
click at [127, 130] on span "What long-term support should be expected from an FP&A vendor?" at bounding box center [143, 129] width 107 height 5
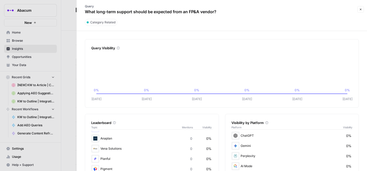
scroll to position [33, 0]
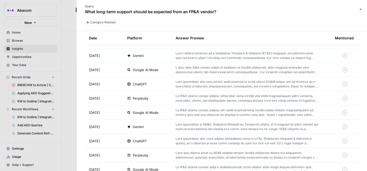
click at [161, 80] on td "ChatGPT" at bounding box center [147, 84] width 48 height 14
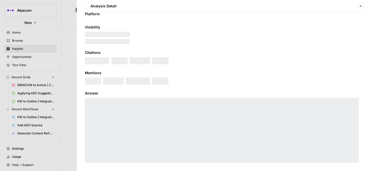
scroll to position [26, 0]
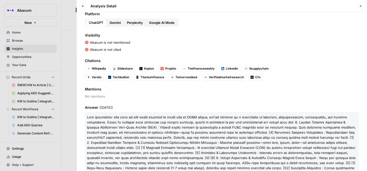
click at [115, 22] on span "Gemini" at bounding box center [115, 22] width 11 height 5
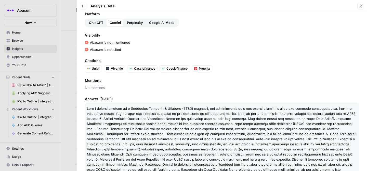
click at [132, 23] on span "Perplexity" at bounding box center [135, 22] width 16 height 5
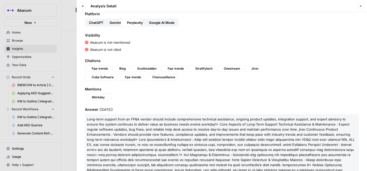
click at [159, 23] on span "Google AI Mode" at bounding box center [161, 22] width 25 height 5
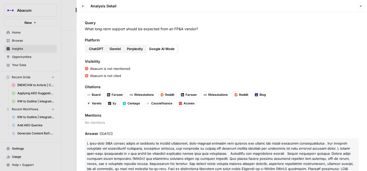
drag, startPoint x: 85, startPoint y: 29, endPoint x: 204, endPoint y: 31, distance: 119.3
click at [204, 31] on p "What long-term support should be expected from an FP&A vendor?" at bounding box center [222, 28] width 274 height 5
copy p "What long-term support should be expected from an FP&A vendor?"
click at [83, 6] on icon "button" at bounding box center [83, 6] width 3 height 3
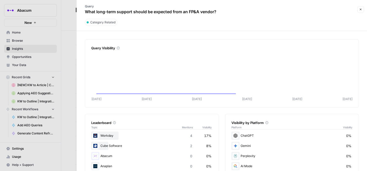
click at [41, 101] on div at bounding box center [183, 85] width 367 height 171
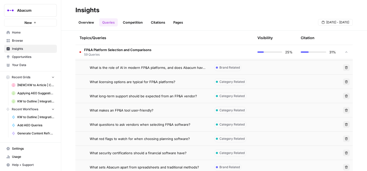
scroll to position [818, 0]
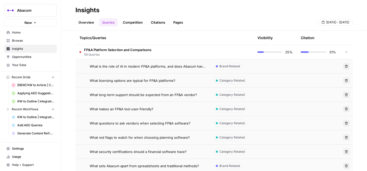
click at [112, 111] on span "What makes an FP&A tool user-friendly?" at bounding box center [122, 109] width 64 height 5
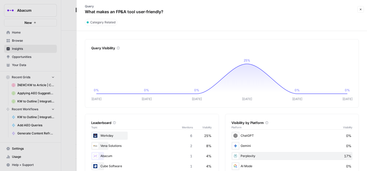
drag, startPoint x: 85, startPoint y: 12, endPoint x: 170, endPoint y: 13, distance: 84.8
click at [170, 13] on div "Query What makes an FP&A tool user-friendly?" at bounding box center [218, 9] width 276 height 15
copy p "What makes an FP&A tool user-friendly?"
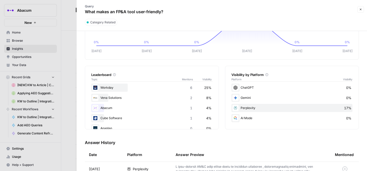
scroll to position [51, 0]
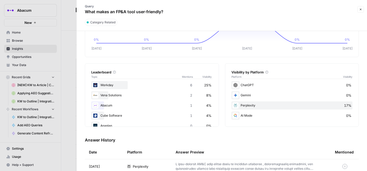
copy p "What makes an FP&A tool user-friendly?"
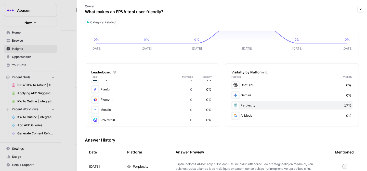
scroll to position [47, 0]
click at [196, 163] on p at bounding box center [247, 166] width 143 height 9
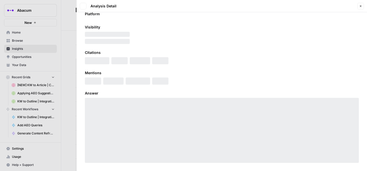
scroll to position [26, 0]
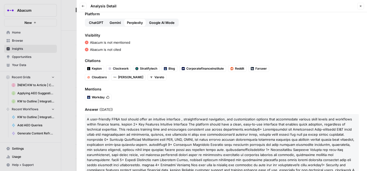
click at [112, 23] on span "Gemini" at bounding box center [115, 22] width 11 height 5
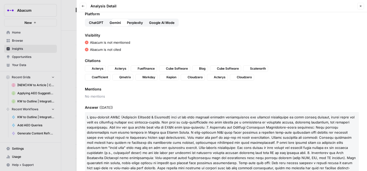
click at [96, 23] on span "ChatGPT" at bounding box center [96, 22] width 15 height 5
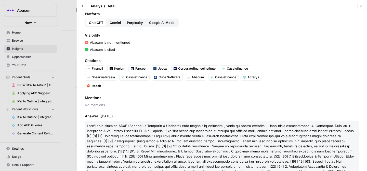
click at [165, 23] on span "Google AI Mode" at bounding box center [161, 22] width 25 height 5
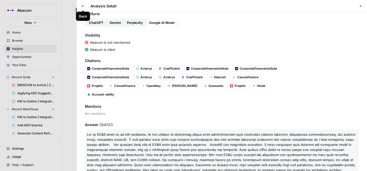
click at [84, 8] on button "Back" at bounding box center [83, 6] width 7 height 7
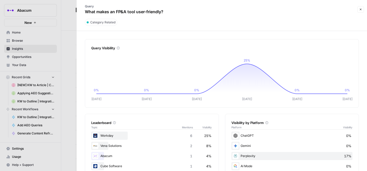
click at [60, 84] on div at bounding box center [183, 85] width 367 height 171
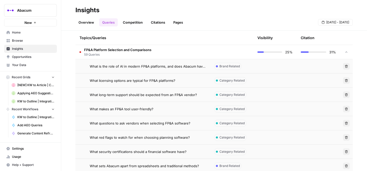
click at [118, 126] on td "What questions to ask vendors when selecting FP&A software?" at bounding box center [142, 123] width 135 height 14
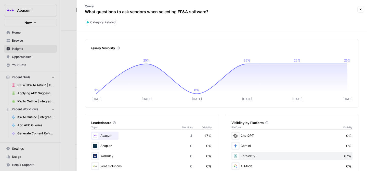
drag, startPoint x: 86, startPoint y: 12, endPoint x: 211, endPoint y: 15, distance: 125.1
click at [211, 15] on div "Query What questions to ask vendors when selecting FP&A software?" at bounding box center [147, 9] width 134 height 15
copy p "What questions to ask vendors when selecting FP&A software?"
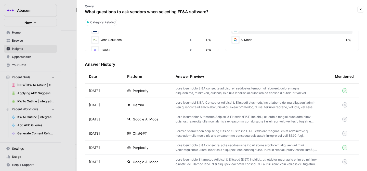
click at [150, 97] on td "Perplexity" at bounding box center [147, 91] width 48 height 14
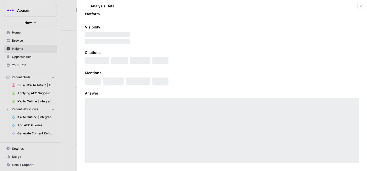
scroll to position [26, 0]
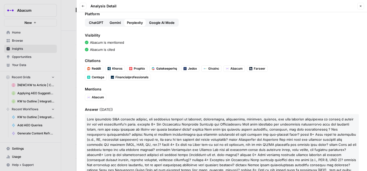
click at [113, 23] on span "Gemini" at bounding box center [115, 22] width 11 height 5
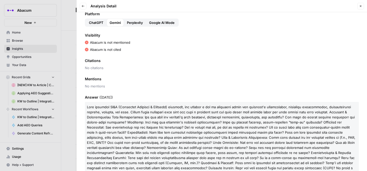
click at [95, 22] on span "ChatGPT" at bounding box center [96, 22] width 15 height 5
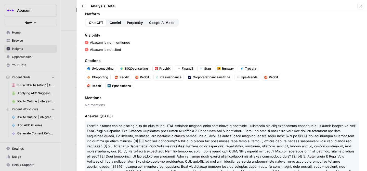
click at [160, 22] on span "Google AI Mode" at bounding box center [161, 22] width 25 height 5
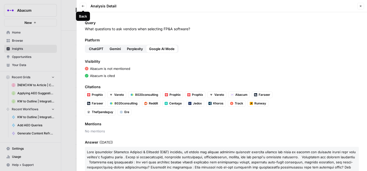
click at [82, 6] on icon "button" at bounding box center [83, 6] width 3 height 2
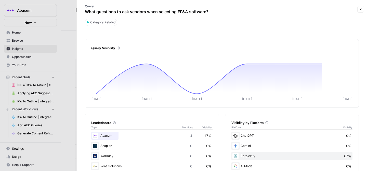
click at [60, 74] on div at bounding box center [183, 85] width 367 height 171
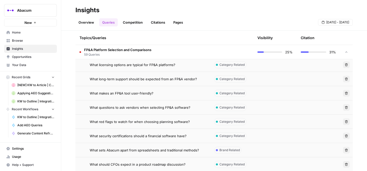
scroll to position [848, 0]
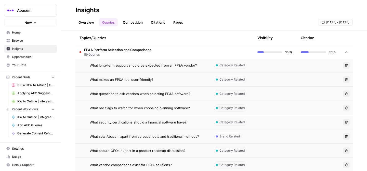
click at [110, 112] on td "What red flags to watch for when choosing planning software?" at bounding box center [142, 108] width 135 height 14
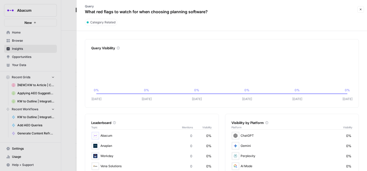
drag, startPoint x: 86, startPoint y: 11, endPoint x: 209, endPoint y: 8, distance: 123.3
click at [209, 8] on div "Query What red flags to watch for when choosing planning software?" at bounding box center [146, 9] width 133 height 15
drag, startPoint x: 86, startPoint y: 11, endPoint x: 227, endPoint y: 13, distance: 140.9
click at [227, 13] on div "Query What red flags to watch for when choosing planning software?" at bounding box center [218, 9] width 276 height 15
copy p "What red flags to watch for when choosing planning software?"
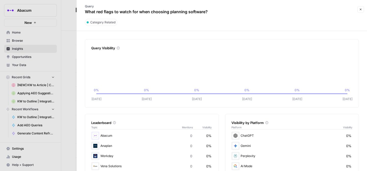
click at [50, 46] on div at bounding box center [183, 85] width 367 height 171
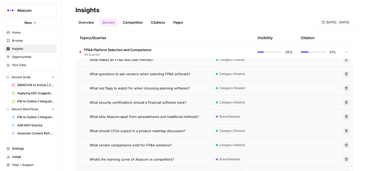
scroll to position [876, 0]
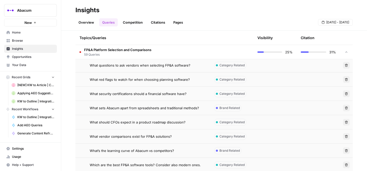
click at [116, 94] on span "What security certifications should a financial software have?" at bounding box center [138, 93] width 97 height 5
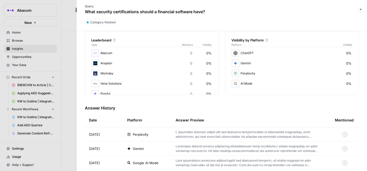
click at [151, 136] on div "Perplexity" at bounding box center [147, 134] width 40 height 5
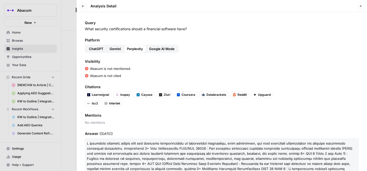
click at [117, 49] on span "Gemini" at bounding box center [115, 48] width 11 height 5
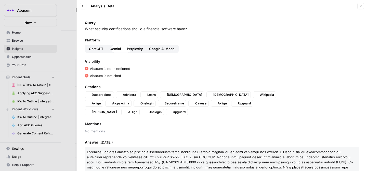
click at [97, 49] on span "ChatGPT" at bounding box center [96, 48] width 15 height 5
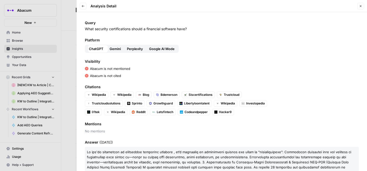
click at [161, 50] on span "Google AI Mode" at bounding box center [161, 48] width 25 height 5
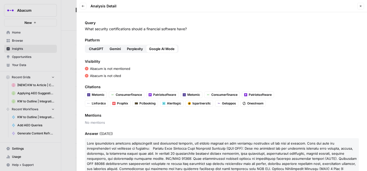
drag, startPoint x: 85, startPoint y: 29, endPoint x: 205, endPoint y: 32, distance: 119.3
click at [205, 32] on div "Query What security certifications should a financial software have? Platform C…" at bounding box center [222, 91] width 290 height 159
copy p "What security certifications should a financial software have?"
click at [83, 6] on icon "button" at bounding box center [83, 6] width 3 height 3
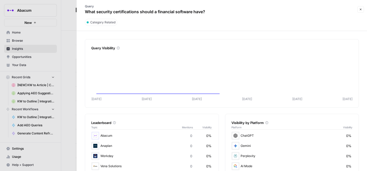
click at [59, 80] on div at bounding box center [183, 85] width 367 height 171
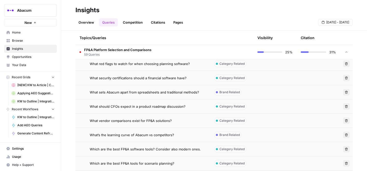
scroll to position [892, 0]
click at [91, 92] on span "What sets Abacum apart from spreadsheets and traditional methods?" at bounding box center [144, 91] width 109 height 5
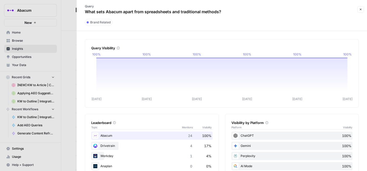
drag, startPoint x: 85, startPoint y: 11, endPoint x: 258, endPoint y: 10, distance: 172.5
click at [258, 10] on div "Query What sets Abacum apart from spreadsheets and traditional methods?" at bounding box center [218, 9] width 276 height 15
copy p "What sets Abacum apart from spreadsheets and traditional methods?"
click at [172, 44] on div "Query Visibility" at bounding box center [221, 44] width 261 height 11
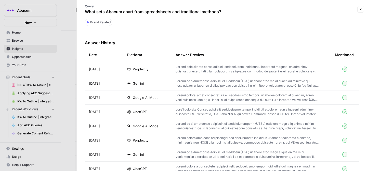
click at [186, 72] on p at bounding box center [247, 69] width 143 height 9
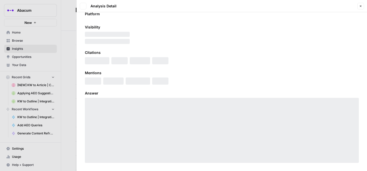
scroll to position [26, 0]
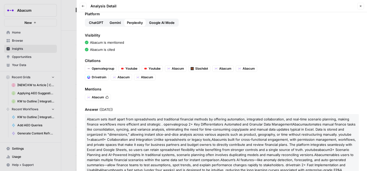
click at [114, 24] on span "Gemini" at bounding box center [115, 22] width 11 height 5
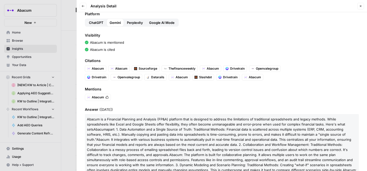
click at [94, 23] on span "ChatGPT" at bounding box center [96, 22] width 15 height 5
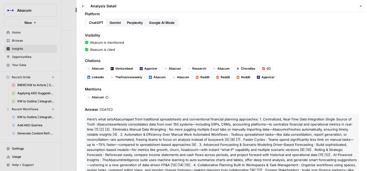
click at [158, 23] on span "Google AI Mode" at bounding box center [161, 22] width 25 height 5
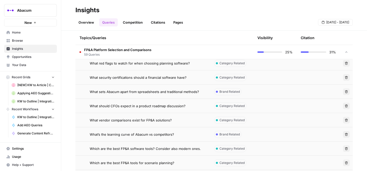
click at [140, 110] on td "What should CFOs expect in a product roadmap discussion?" at bounding box center [142, 106] width 135 height 14
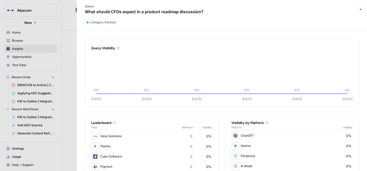
scroll to position [50, 0]
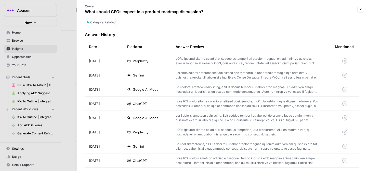
click at [192, 59] on p at bounding box center [247, 61] width 143 height 9
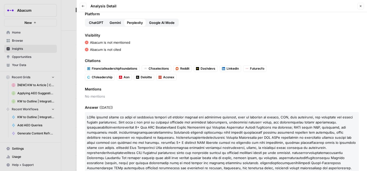
click at [117, 23] on span "Gemini" at bounding box center [115, 22] width 11 height 5
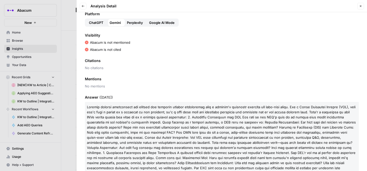
click at [163, 23] on span "Google AI Mode" at bounding box center [161, 22] width 25 height 5
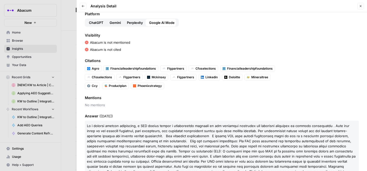
click at [97, 22] on span "ChatGPT" at bounding box center [96, 22] width 15 height 5
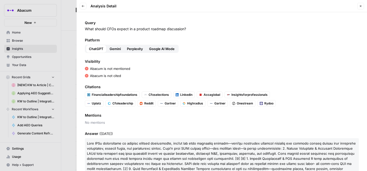
click at [86, 28] on p "What should CFOs expect in a product roadmap discussion?" at bounding box center [222, 28] width 274 height 5
drag, startPoint x: 85, startPoint y: 29, endPoint x: 195, endPoint y: 30, distance: 110.6
click at [195, 30] on p "What should CFOs expect in a product roadmap discussion?" at bounding box center [222, 28] width 274 height 5
copy p "What should CFOs expect in a product roadmap discussion?"
click at [84, 7] on icon "button" at bounding box center [83, 6] width 3 height 3
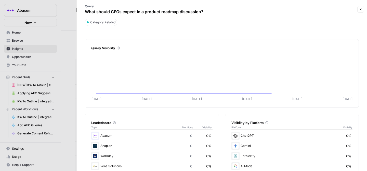
click at [64, 106] on div at bounding box center [183, 85] width 367 height 171
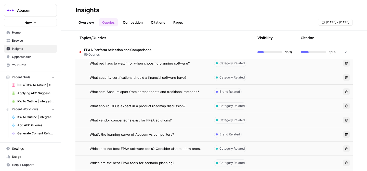
click at [100, 121] on span "What vendor comparisons exist for FP&A solutions?" at bounding box center [131, 120] width 82 height 5
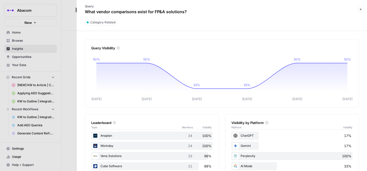
drag, startPoint x: 85, startPoint y: 11, endPoint x: 206, endPoint y: 14, distance: 121.1
click at [206, 14] on div "Query What vendor comparisons exist for FP&A solutions?" at bounding box center [218, 9] width 276 height 15
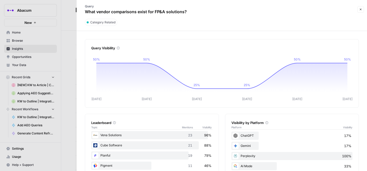
scroll to position [50, 0]
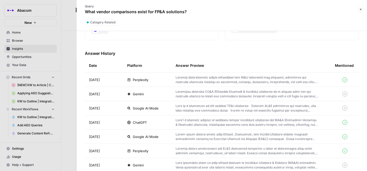
click at [173, 80] on td at bounding box center [250, 80] width 159 height 14
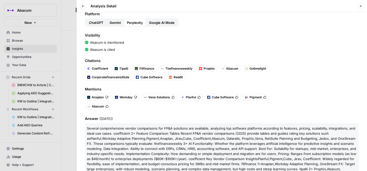
click at [115, 21] on span "Gemini" at bounding box center [115, 22] width 11 height 5
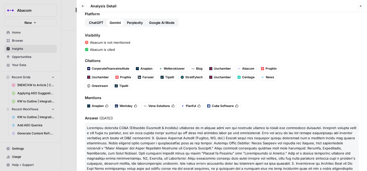
click at [94, 21] on span "ChatGPT" at bounding box center [96, 22] width 15 height 5
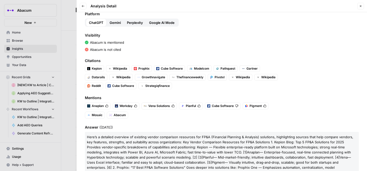
click at [162, 25] on button "Google AI Mode" at bounding box center [162, 23] width 32 height 8
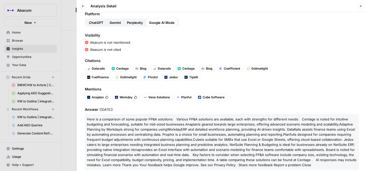
click at [146, 24] on div "Google AI Mode" at bounding box center [162, 23] width 32 height 8
click at [96, 22] on span "ChatGPT" at bounding box center [96, 22] width 15 height 5
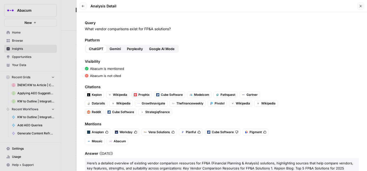
click at [84, 5] on icon "button" at bounding box center [83, 6] width 3 height 3
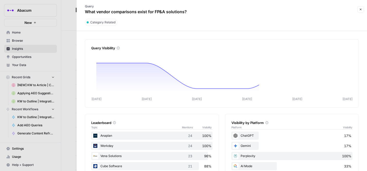
click at [61, 51] on div at bounding box center [183, 85] width 367 height 171
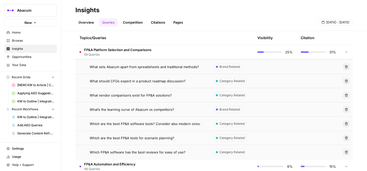
scroll to position [928, 0]
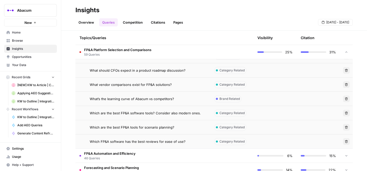
click at [123, 102] on td "What’s the learning curve of Abacum vs competitors?" at bounding box center [142, 99] width 135 height 14
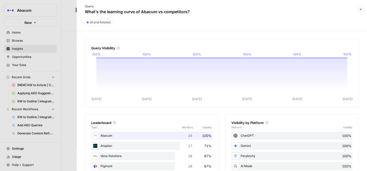
drag, startPoint x: 85, startPoint y: 11, endPoint x: 179, endPoint y: 17, distance: 94.2
click at [179, 17] on div "Query What’s the learning curve of Abacum vs competitors?" at bounding box center [137, 9] width 115 height 15
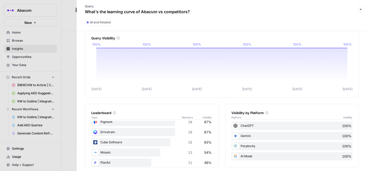
scroll to position [50, 0]
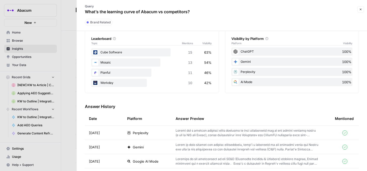
click at [191, 132] on p at bounding box center [247, 133] width 143 height 9
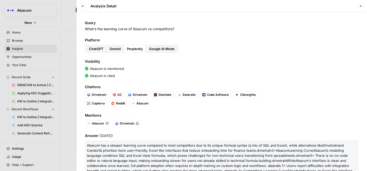
drag, startPoint x: 85, startPoint y: 29, endPoint x: 185, endPoint y: 35, distance: 100.0
click at [185, 35] on div "Query What’s the learning curve of Abacum vs competitors? Platform ChatGPT Gemi…" at bounding box center [222, 91] width 290 height 159
click at [114, 46] on span "Gemini" at bounding box center [115, 48] width 11 height 5
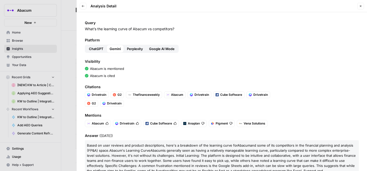
click at [98, 47] on span "ChatGPT" at bounding box center [96, 48] width 15 height 5
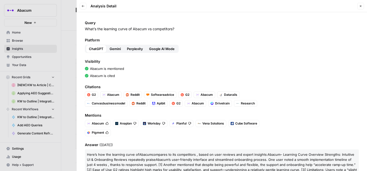
click at [179, 50] on div "Platform ChatGPT Gemini Perplexity Google AI Mode" at bounding box center [222, 45] width 274 height 15
click at [167, 48] on span "Google AI Mode" at bounding box center [161, 48] width 25 height 5
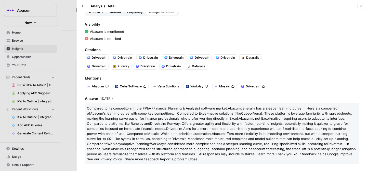
scroll to position [38, 0]
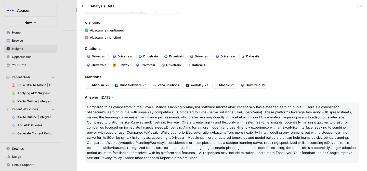
drag, startPoint x: 168, startPoint y: 138, endPoint x: 185, endPoint y: 131, distance: 18.4
click at [186, 131] on p "Compared to its competitors in the FP&A (Financial Planning & Analysis) softwar…" at bounding box center [222, 132] width 274 height 61
click at [83, 7] on icon "button" at bounding box center [83, 6] width 3 height 3
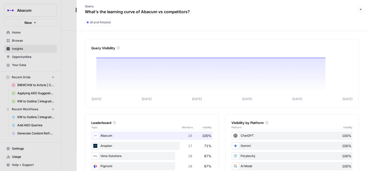
click at [49, 102] on div at bounding box center [183, 85] width 367 height 171
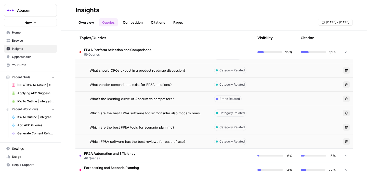
click at [130, 115] on span "Which are the best FP&A software tools? Consider also modern ones." at bounding box center [145, 113] width 111 height 5
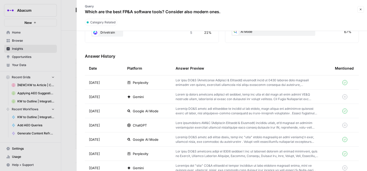
scroll to position [138, 0]
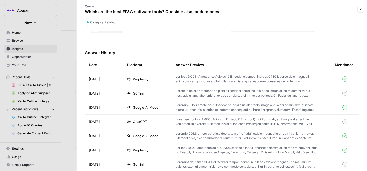
click at [190, 94] on p at bounding box center [247, 93] width 143 height 9
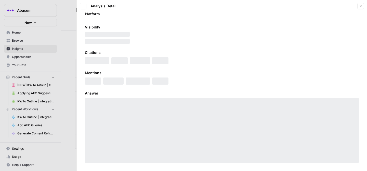
scroll to position [26, 0]
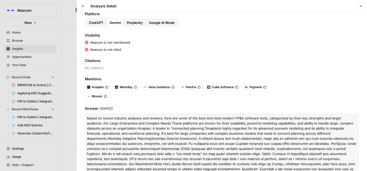
click at [132, 23] on span "Perplexity" at bounding box center [135, 22] width 16 height 5
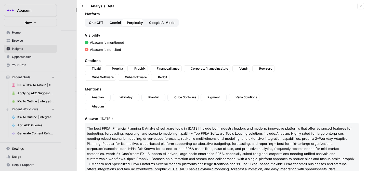
click at [154, 23] on span "Google AI Mode" at bounding box center [161, 22] width 25 height 5
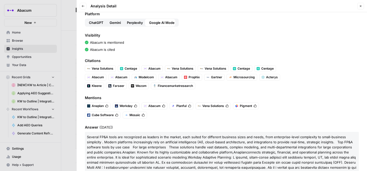
click at [95, 22] on span "ChatGPT" at bounding box center [96, 22] width 15 height 5
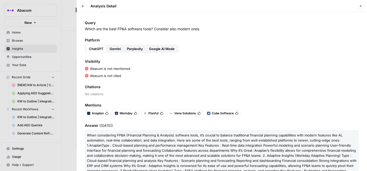
drag, startPoint x: 85, startPoint y: 29, endPoint x: 204, endPoint y: 30, distance: 119.2
click at [204, 30] on p "Which are the best FP&A software tools? Consider also modern ones." at bounding box center [222, 28] width 274 height 5
drag, startPoint x: 90, startPoint y: 69, endPoint x: 128, endPoint y: 77, distance: 39.2
click at [128, 78] on div "Visibility Abacum is not mentioned Abacum is not cited" at bounding box center [222, 68] width 274 height 19
click at [118, 48] on span "Gemini" at bounding box center [115, 48] width 11 height 5
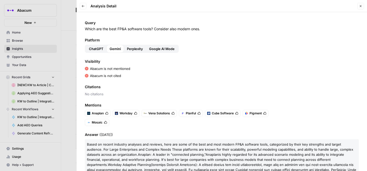
click at [133, 49] on span "Perplexity" at bounding box center [135, 48] width 16 height 5
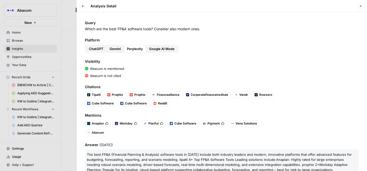
click at [157, 49] on span "Google AI Mode" at bounding box center [161, 48] width 25 height 5
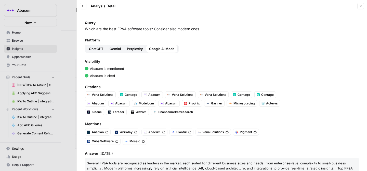
click at [84, 6] on icon "button" at bounding box center [83, 6] width 3 height 3
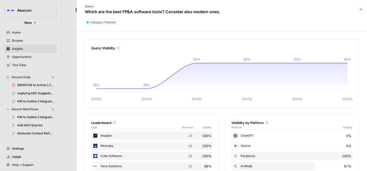
click at [61, 33] on div at bounding box center [183, 85] width 367 height 171
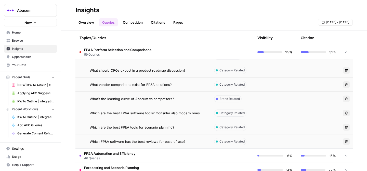
scroll to position [940, 0]
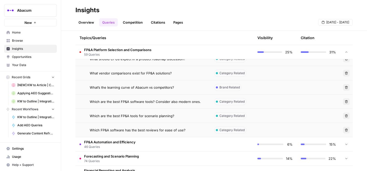
click at [115, 117] on span "Which are the best FP&A tools for scenario planning?" at bounding box center [132, 116] width 85 height 5
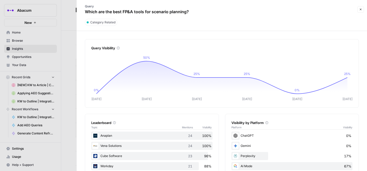
drag, startPoint x: 86, startPoint y: 11, endPoint x: 209, endPoint y: 18, distance: 123.8
click at [209, 18] on header "Query Which are the best FP&A tools for scenario planning? Close Category Relat…" at bounding box center [222, 15] width 290 height 31
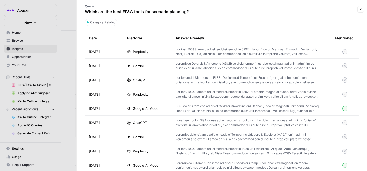
click at [148, 66] on div "Gemini" at bounding box center [147, 65] width 40 height 5
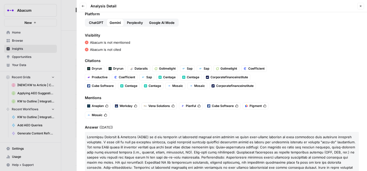
click at [97, 20] on span "ChatGPT" at bounding box center [96, 22] width 15 height 5
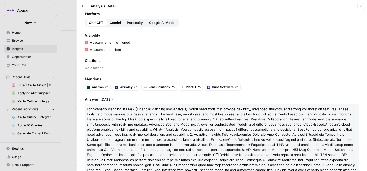
click at [139, 20] on span "Perplexity" at bounding box center [135, 22] width 16 height 5
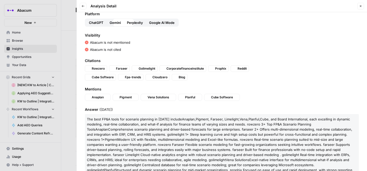
click at [166, 20] on span "Google AI Mode" at bounding box center [161, 22] width 25 height 5
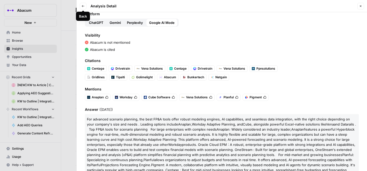
click at [84, 9] on button "Back" at bounding box center [83, 6] width 7 height 7
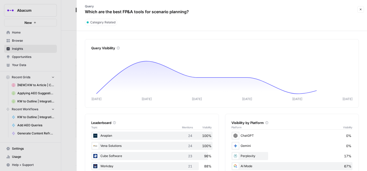
click at [57, 88] on div at bounding box center [183, 85] width 367 height 171
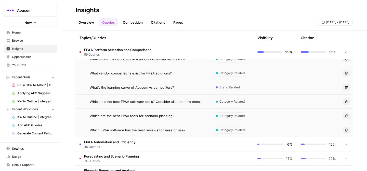
click at [96, 131] on span "Which FP&A software has the best reviews for ease of use?" at bounding box center [138, 130] width 96 height 5
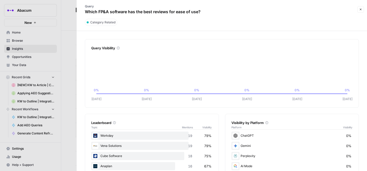
drag, startPoint x: 85, startPoint y: 12, endPoint x: 203, endPoint y: 12, distance: 118.5
click at [203, 12] on div "Query Which FP&A software has the best reviews for ease of use?" at bounding box center [143, 9] width 126 height 15
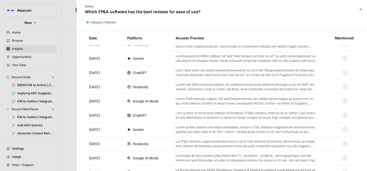
scroll to position [250, 0]
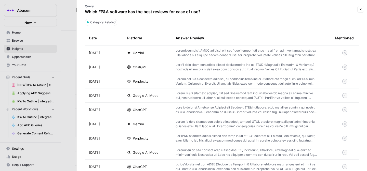
click at [155, 96] on span "Google AI Mode" at bounding box center [146, 95] width 26 height 5
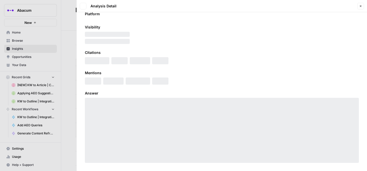
scroll to position [26, 0]
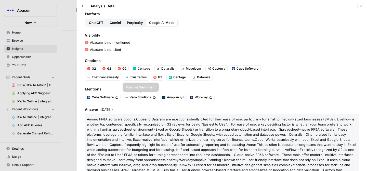
click at [134, 22] on span "Perplexity" at bounding box center [135, 22] width 16 height 5
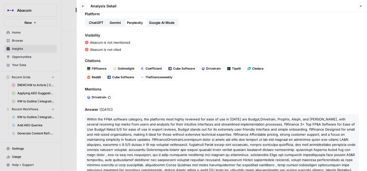
click at [116, 22] on span "Gemini" at bounding box center [115, 22] width 11 height 5
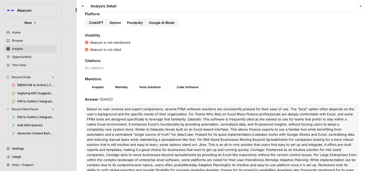
click at [94, 20] on span "ChatGPT" at bounding box center [96, 22] width 15 height 5
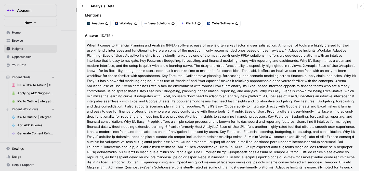
scroll to position [105, 0]
